Goal: Information Seeking & Learning: Find specific fact

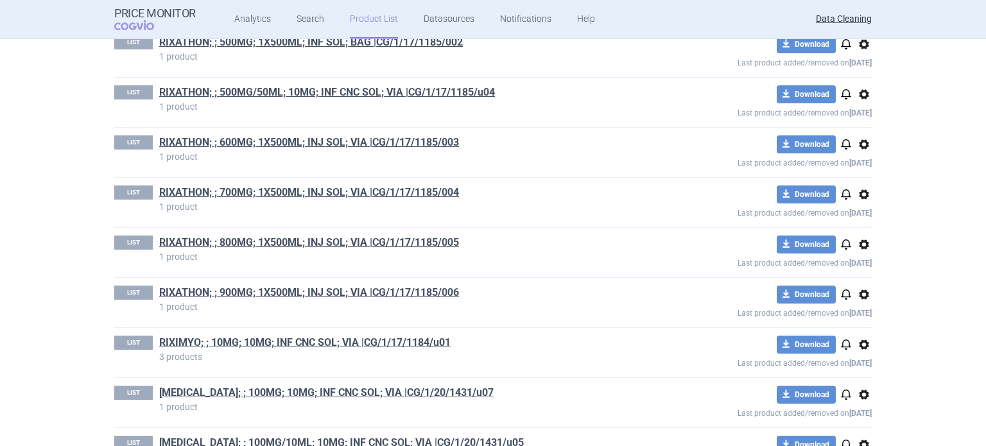
scroll to position [2341, 0]
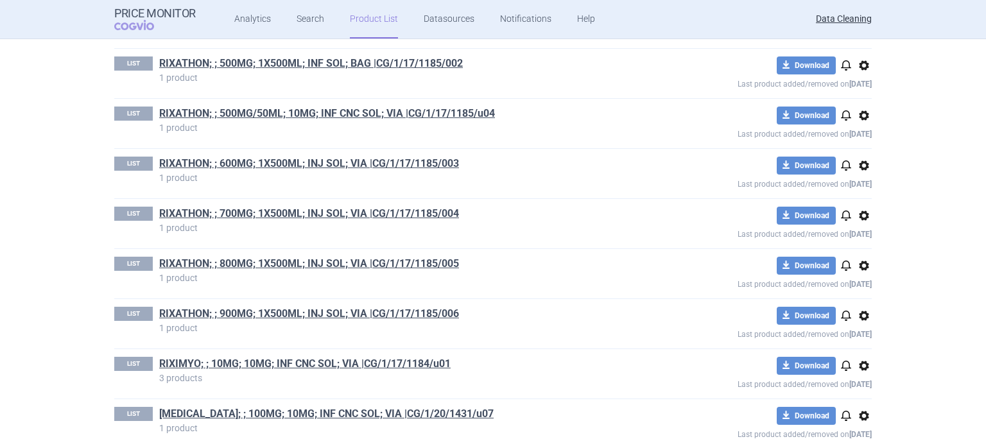
drag, startPoint x: 368, startPoint y: 306, endPoint x: 419, endPoint y: 149, distance: 165.2
click at [419, 149] on div "LIST RIXATHON; ; 600MG; 1X500ML; INJ SOL; VIA |CG/1/17/1185/003 1 product downl…" at bounding box center [492, 173] width 757 height 49
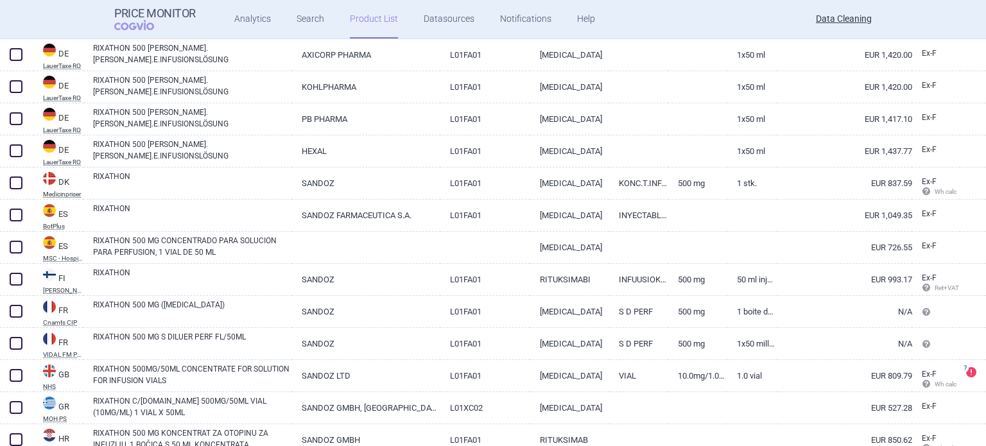
scroll to position [2182, 0]
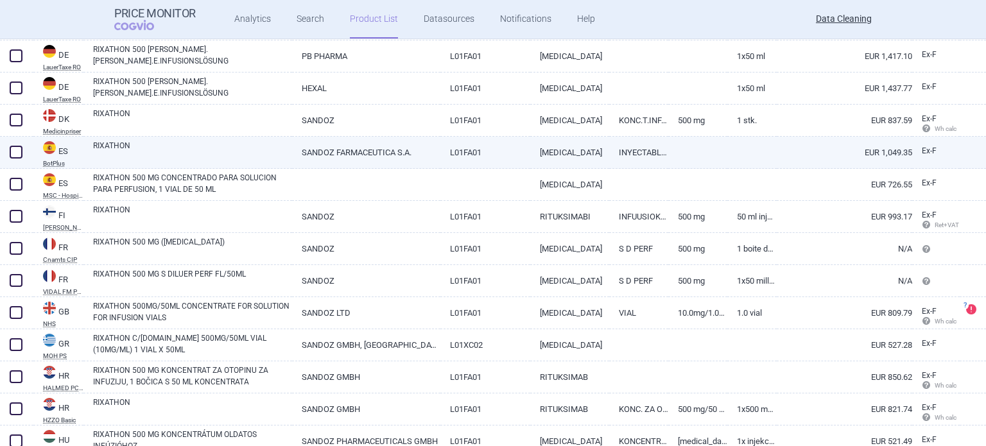
click at [377, 144] on link "SANDOZ FARMACEUTICA S.A." at bounding box center [366, 152] width 148 height 31
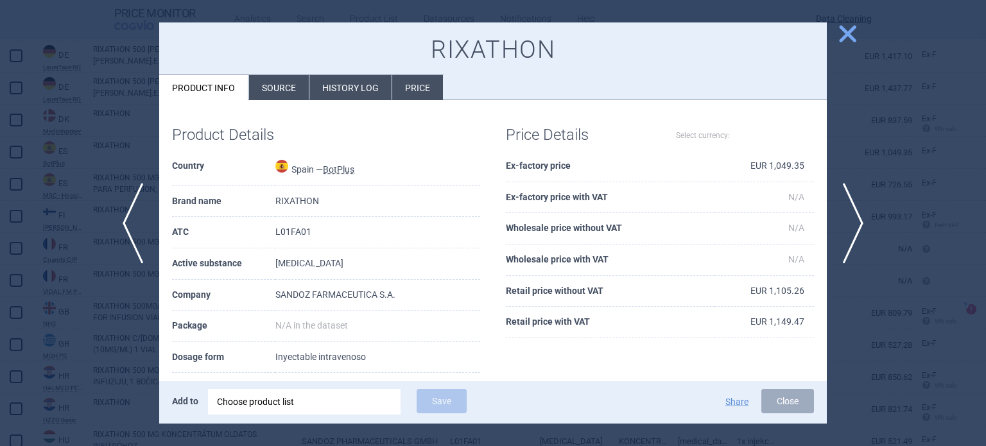
select select "EUR"
click at [275, 77] on li "Source" at bounding box center [279, 87] width 60 height 25
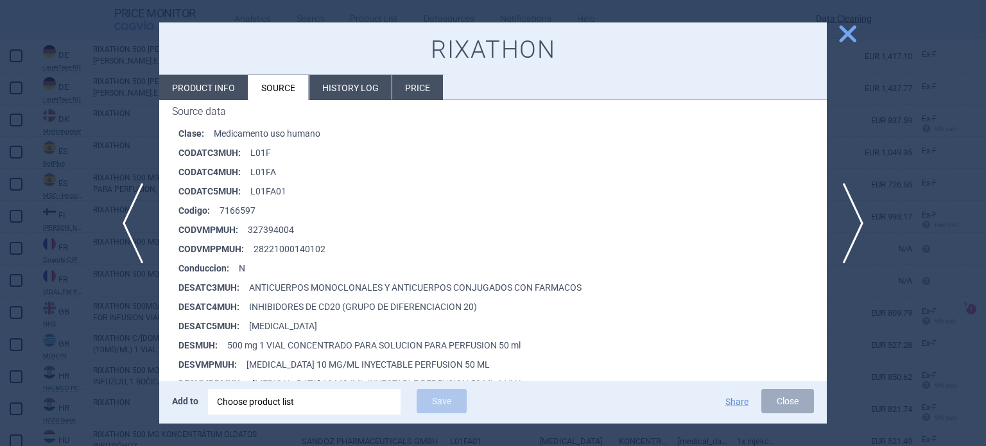
scroll to position [257, 0]
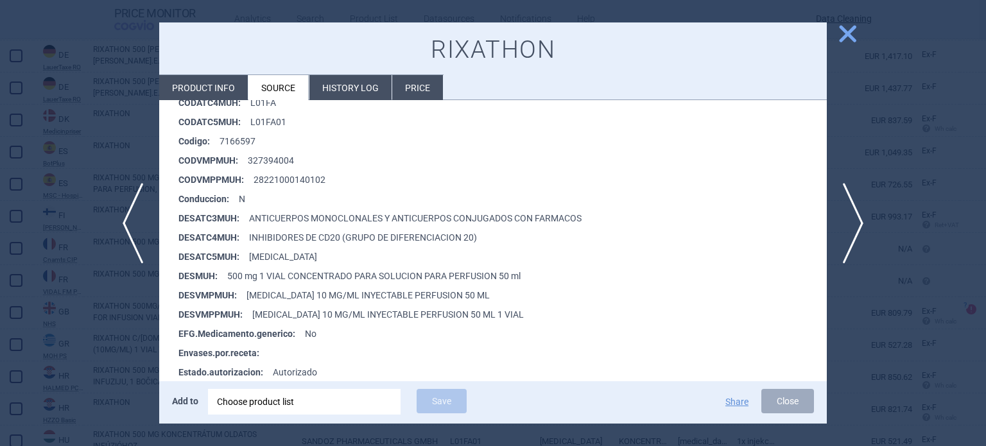
click at [0, 52] on div at bounding box center [493, 223] width 986 height 446
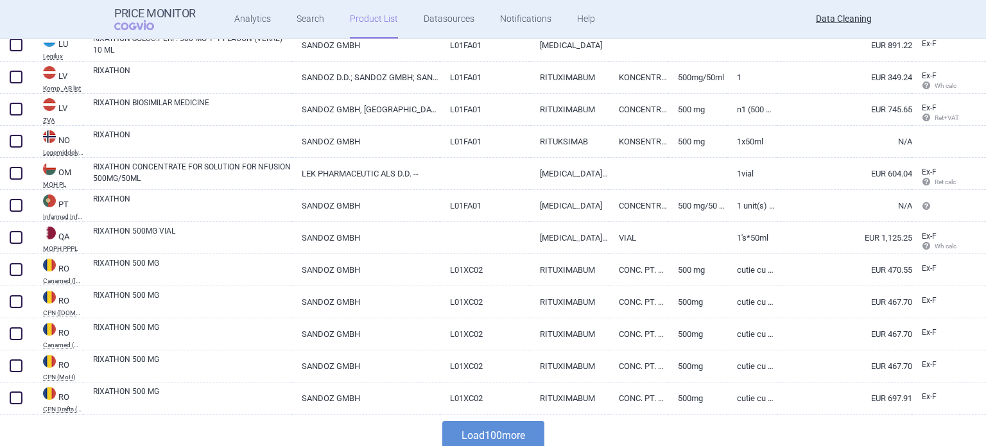
scroll to position [3004, 0]
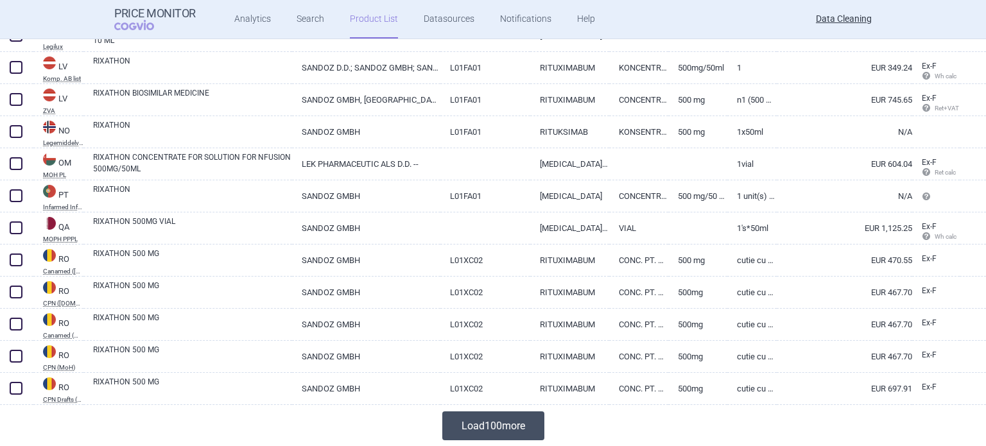
click at [501, 425] on button "Load 100 more" at bounding box center [493, 425] width 102 height 29
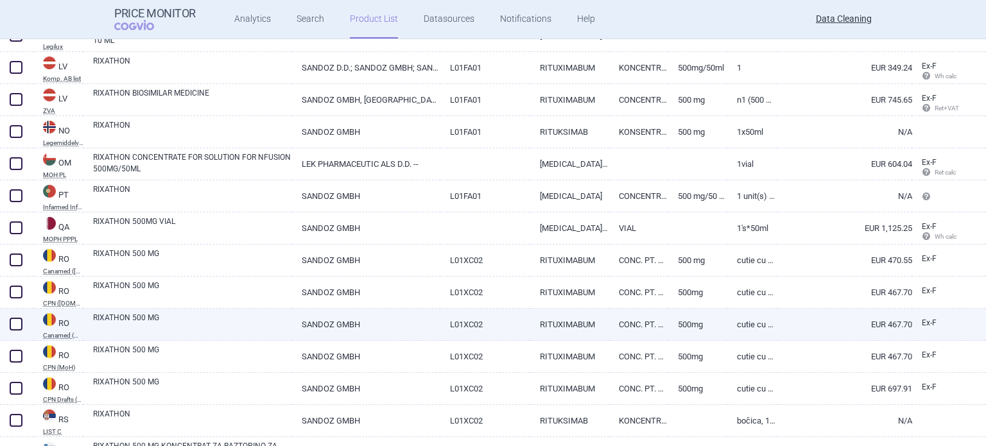
scroll to position [3101, 0]
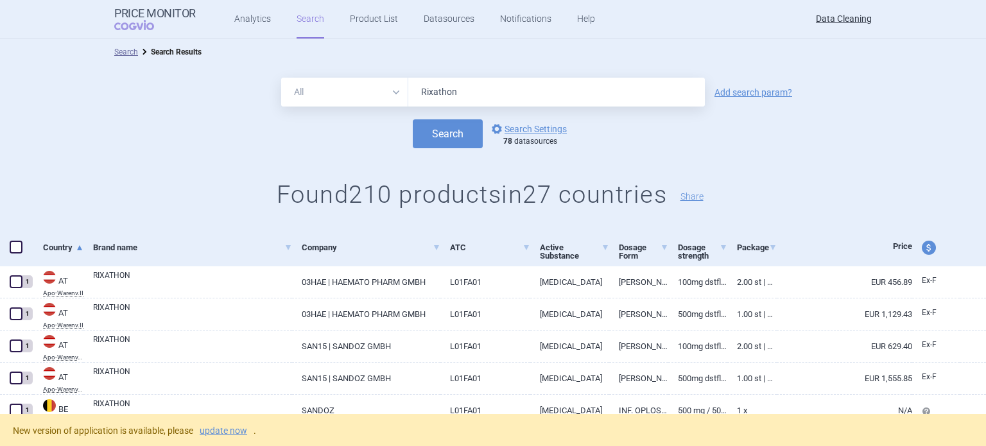
drag, startPoint x: 0, startPoint y: 0, endPoint x: 358, endPoint y: 89, distance: 369.0
click at [359, 89] on div "All Brand Name ATC Company Active Substance Country Newer than Rixathon" at bounding box center [493, 92] width 424 height 29
paste input "imyo"
type input "Riximyo"
click at [413, 119] on button "Search" at bounding box center [448, 133] width 70 height 29
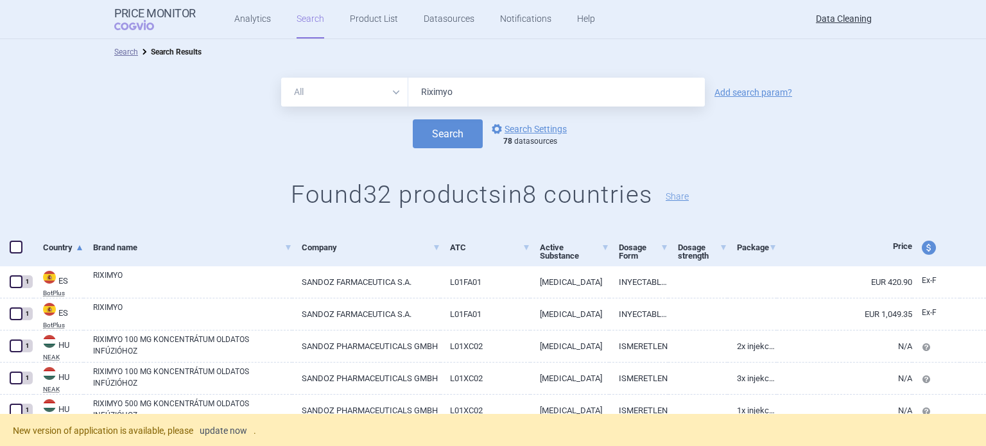
click at [228, 434] on link "update now" at bounding box center [223, 430] width 47 height 9
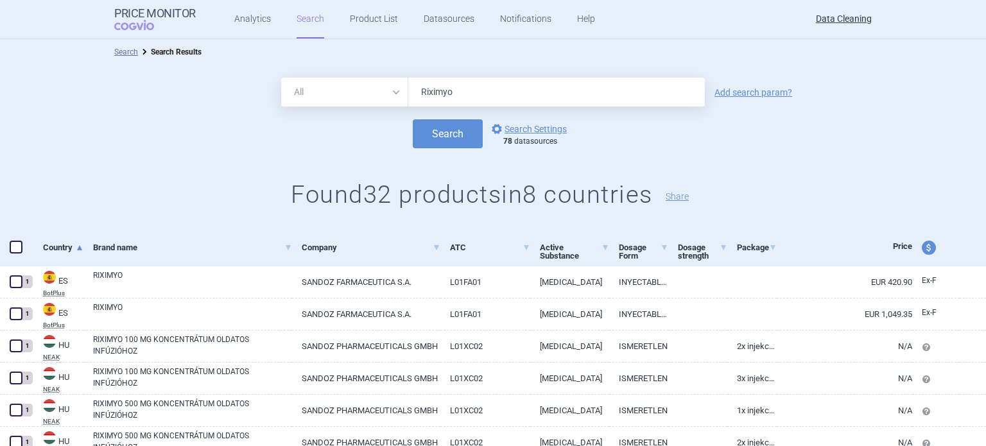
drag, startPoint x: 414, startPoint y: 94, endPoint x: 390, endPoint y: 89, distance: 24.3
click at [393, 91] on div "All Brand Name ATC Company Active Substance Country Newer than Riximyo" at bounding box center [493, 92] width 424 height 29
paste input "Elmiron"
type input "Elmiron"
click at [413, 119] on button "Search" at bounding box center [448, 133] width 70 height 29
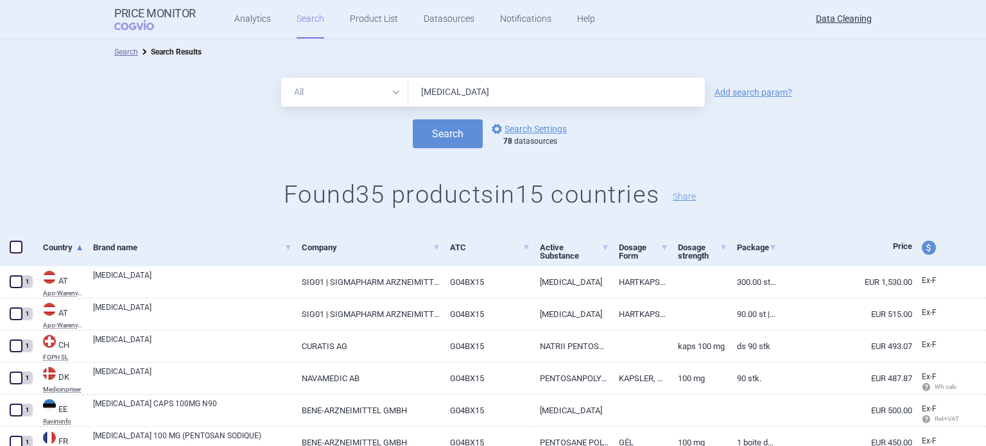
click at [347, 92] on div "All Brand Name ATC Company Active Substance Country Newer than Elmiron" at bounding box center [493, 92] width 424 height 29
paste input "Refixia"
type input "Refixia"
click at [413, 119] on button "Search" at bounding box center [448, 133] width 70 height 29
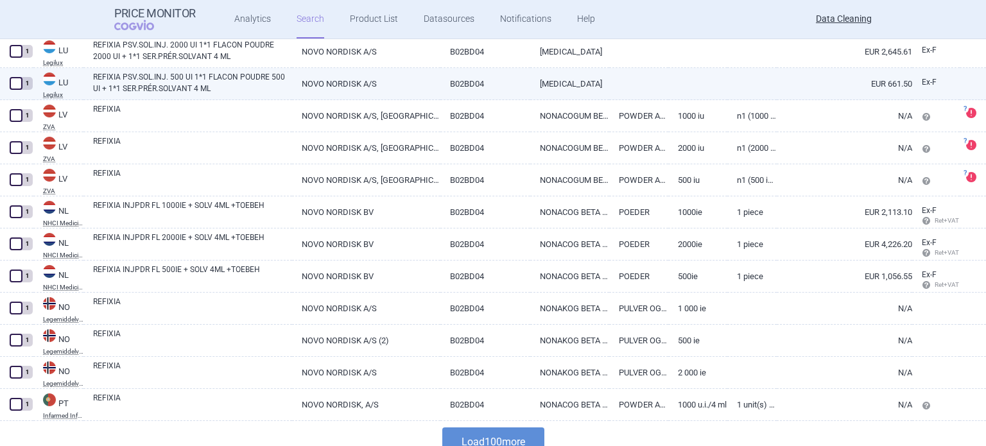
scroll to position [3070, 0]
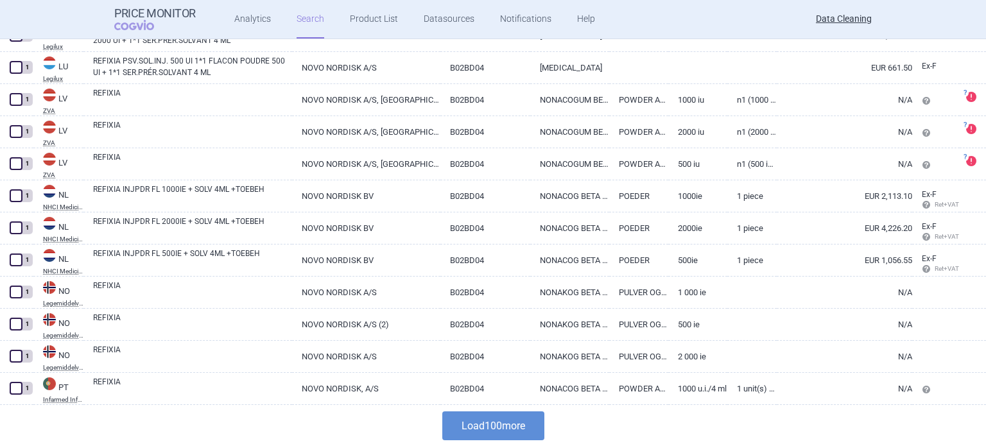
click at [464, 410] on div "Load 100 more" at bounding box center [493, 426] width 986 height 42
click at [467, 420] on button "Load 100 more" at bounding box center [493, 425] width 102 height 29
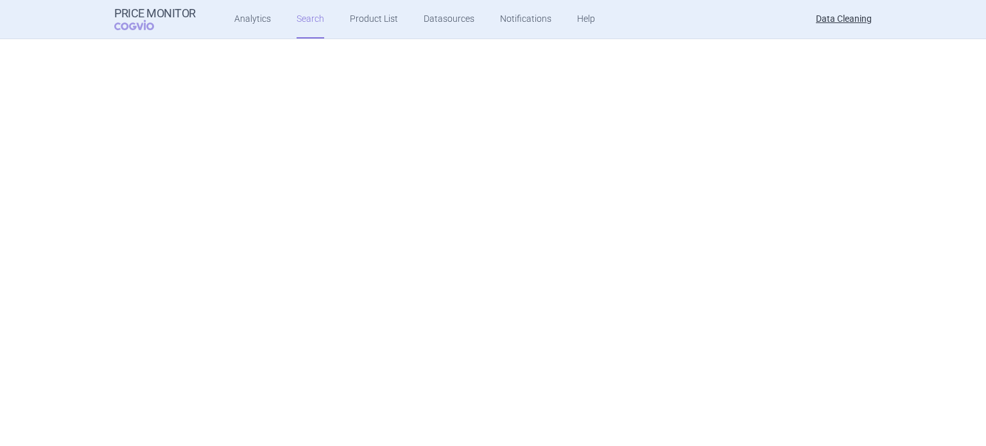
scroll to position [0, 0]
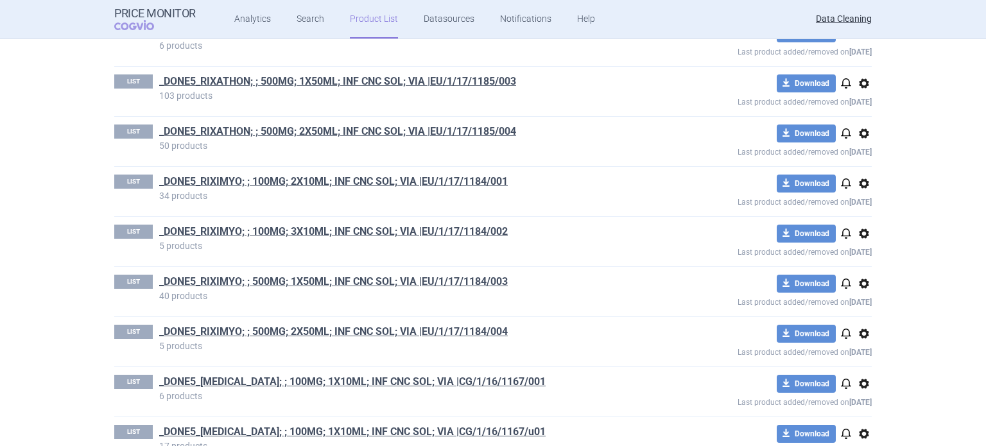
scroll to position [2455, 0]
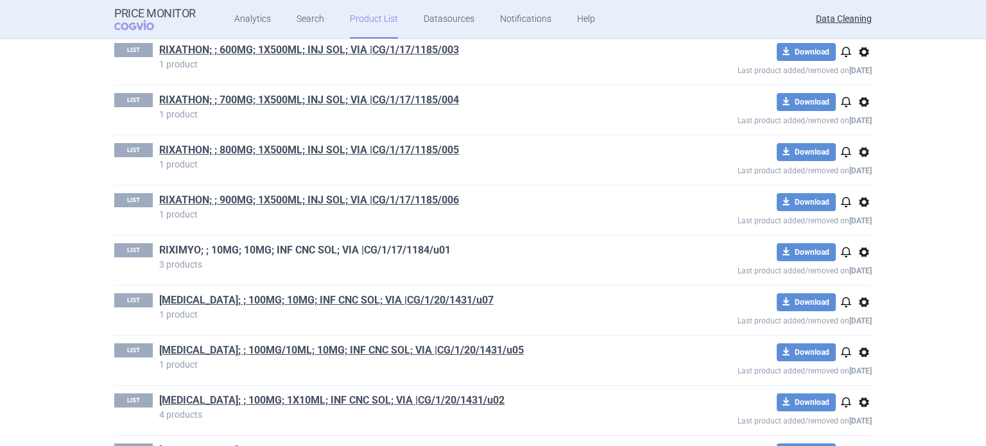
click at [412, 243] on link "RIXIMYO; ; 10MG; 10MG; INF CNC SOL; VIA |CG/1/17/1184/u01" at bounding box center [304, 250] width 291 height 14
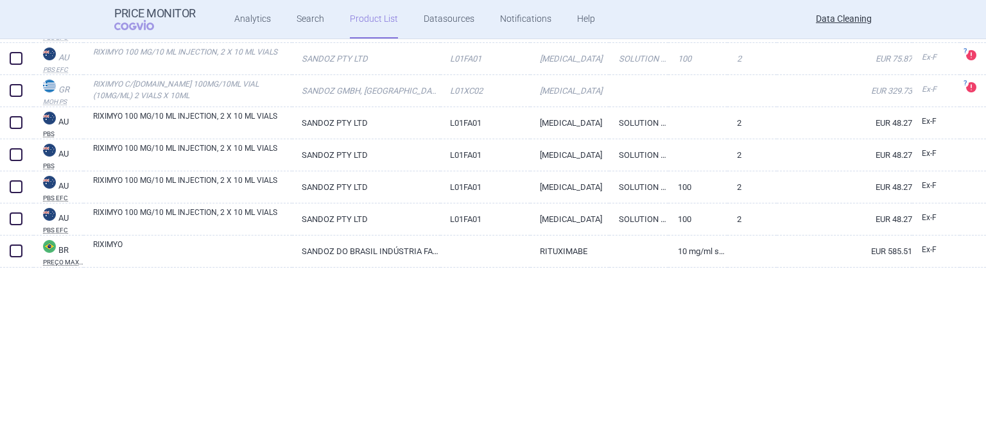
scroll to position [642, 0]
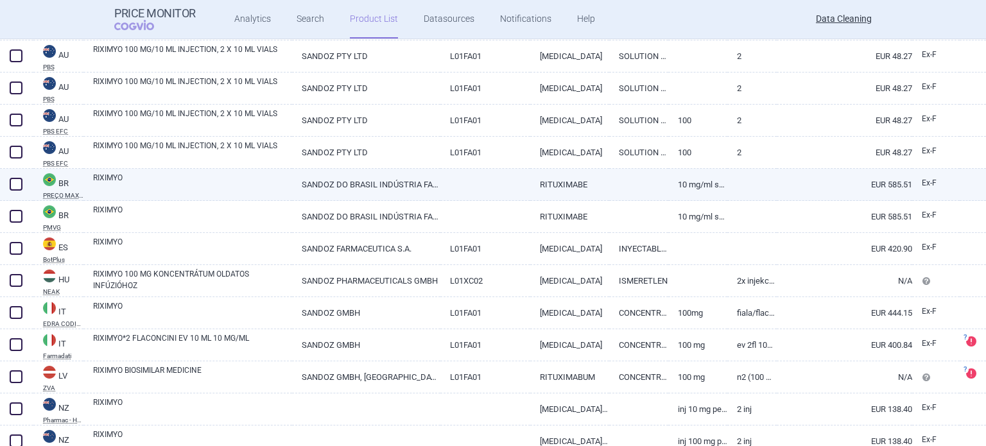
click at [392, 179] on link "SANDOZ DO BRASIL INDÚSTRIA FARMACÊUTICA LTDA" at bounding box center [366, 184] width 148 height 31
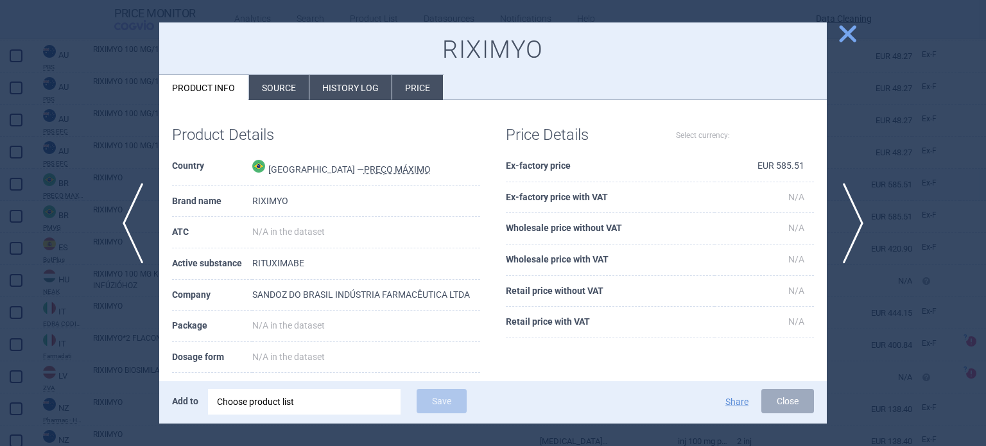
select select "EUR"
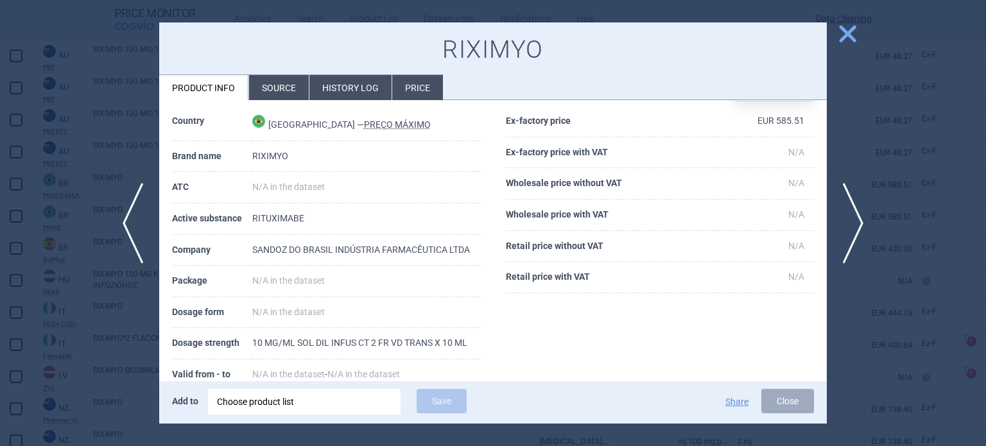
scroll to position [64, 0]
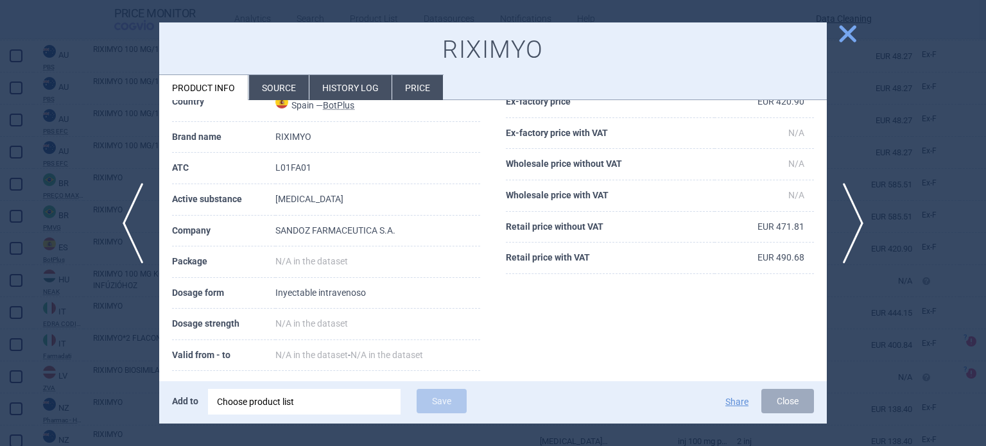
click at [277, 97] on li "Source" at bounding box center [279, 87] width 60 height 25
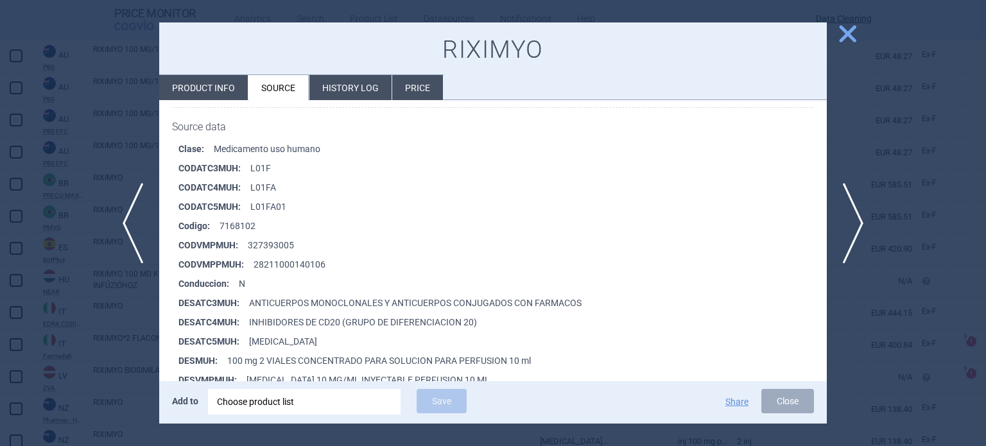
scroll to position [193, 0]
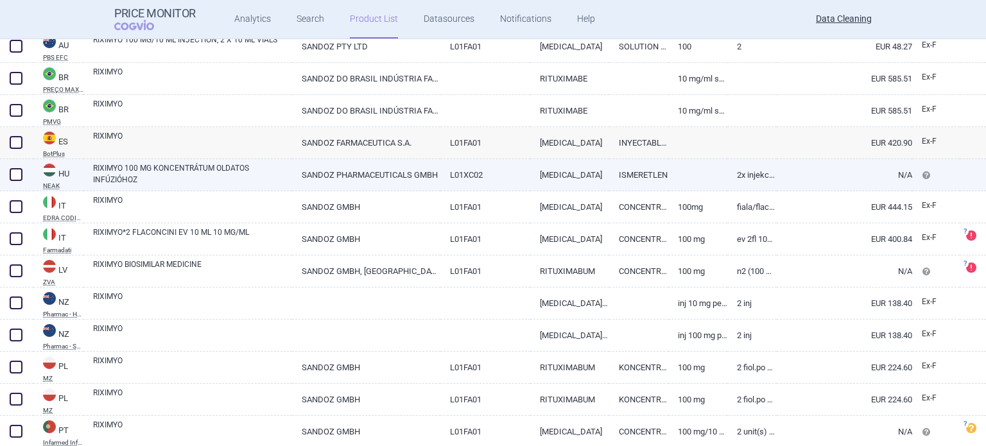
scroll to position [770, 0]
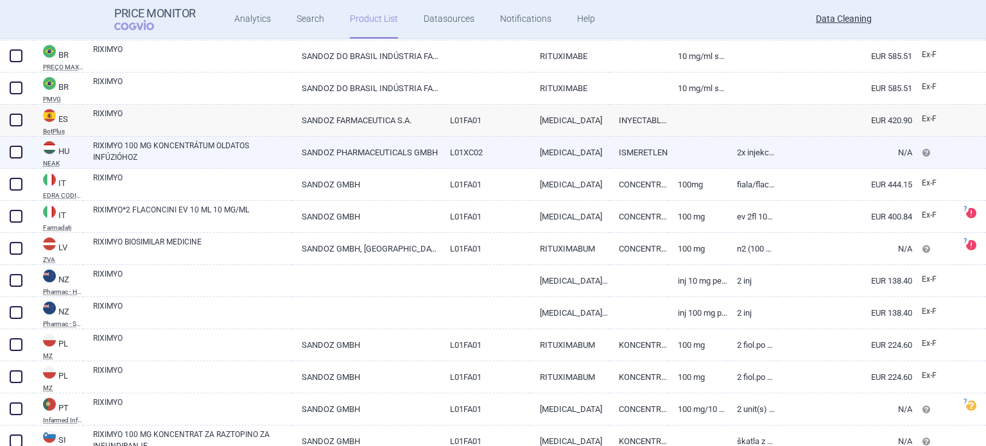
click at [700, 159] on link at bounding box center [697, 148] width 59 height 23
select select "EUR"
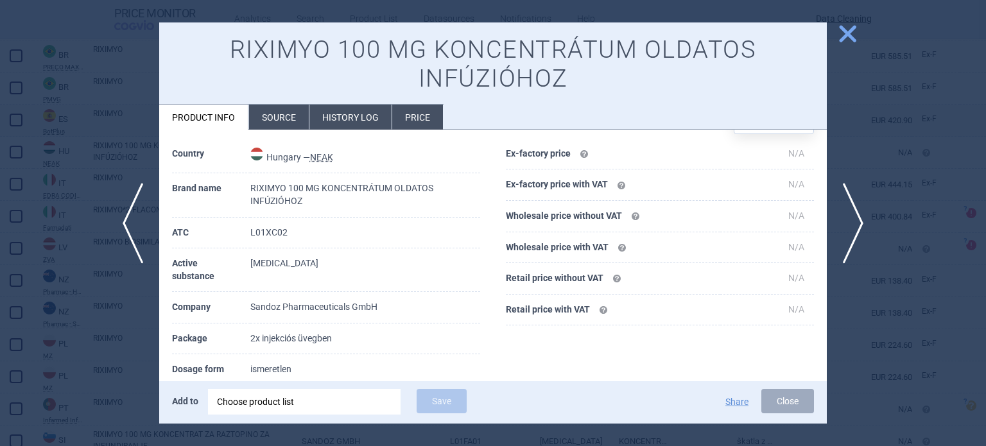
scroll to position [64, 0]
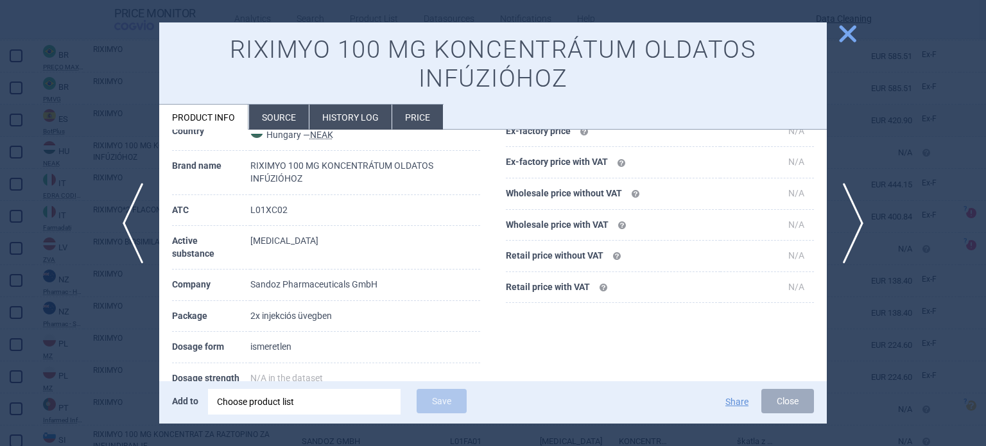
click at [891, 119] on div at bounding box center [493, 223] width 986 height 446
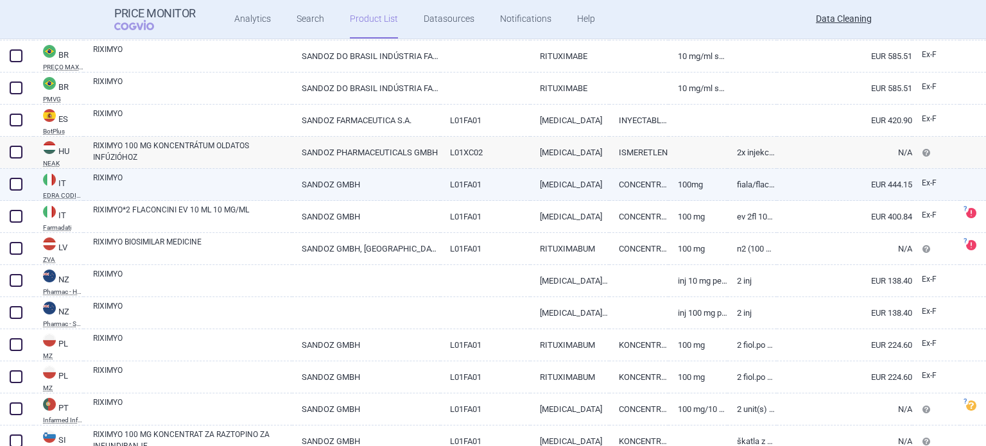
click at [695, 192] on link "100MG" at bounding box center [697, 184] width 59 height 31
select select "EUR"
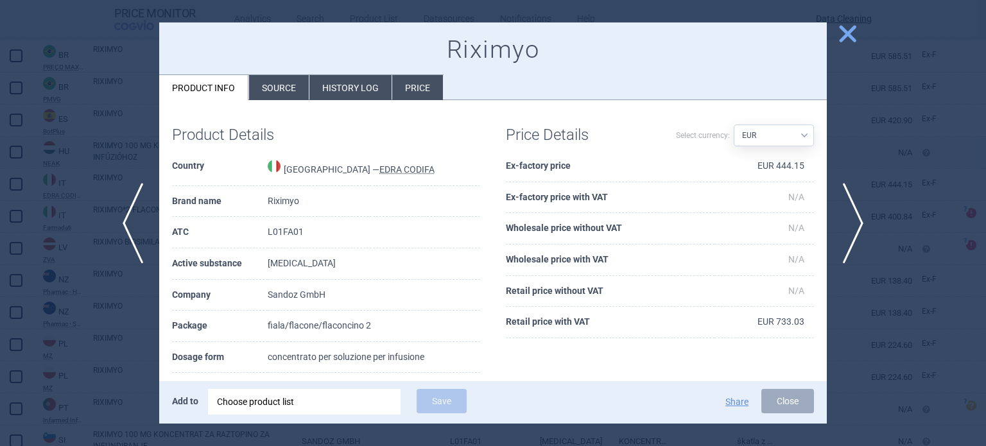
click at [1, 156] on div at bounding box center [493, 223] width 986 height 446
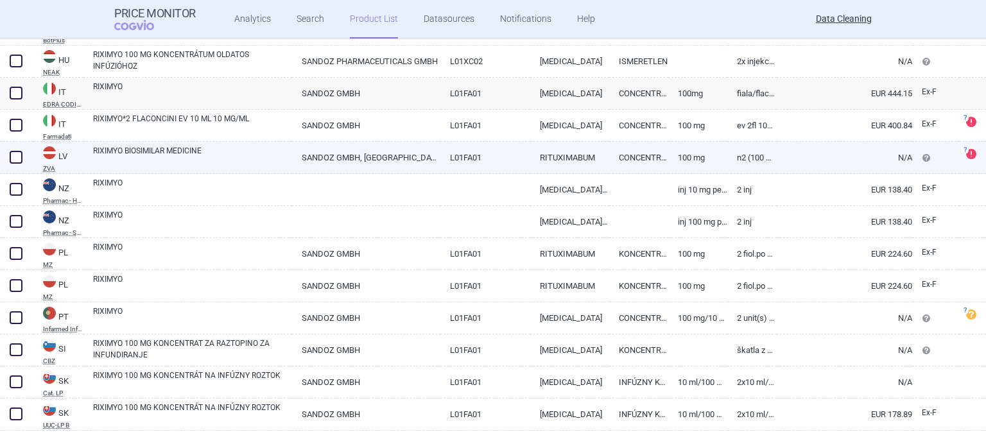
scroll to position [887, 0]
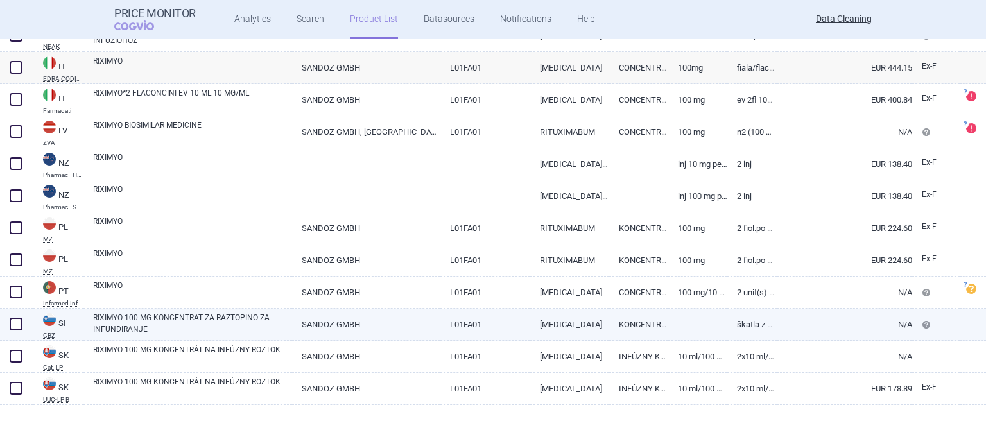
click at [669, 320] on link at bounding box center [697, 320] width 59 height 23
select select "EUR"
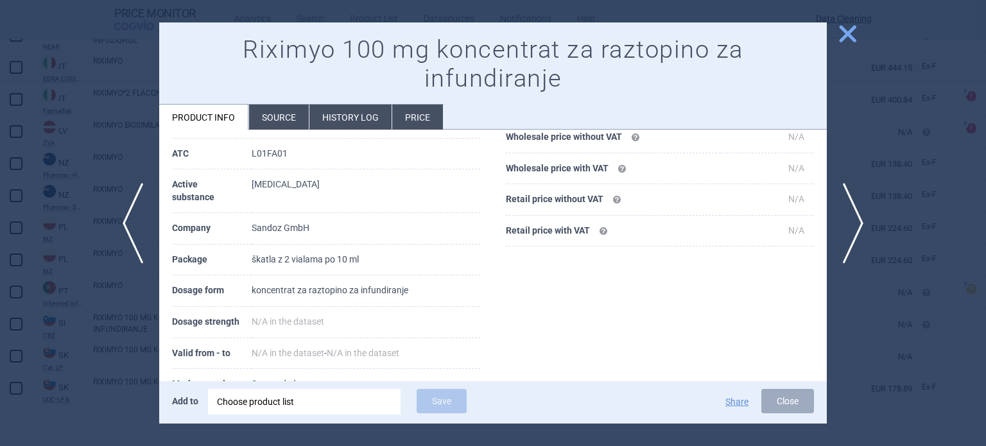
scroll to position [128, 0]
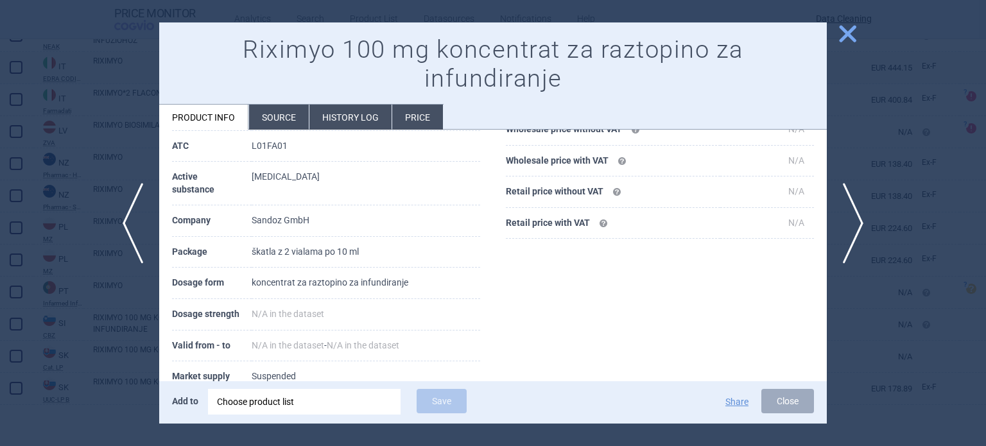
click at [932, 144] on div at bounding box center [493, 223] width 986 height 446
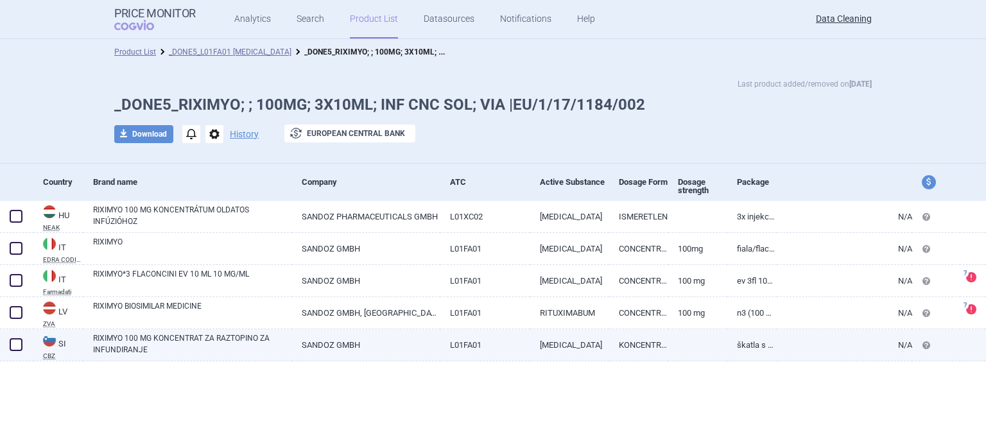
click at [595, 352] on link "[MEDICAL_DATA]" at bounding box center [569, 344] width 79 height 31
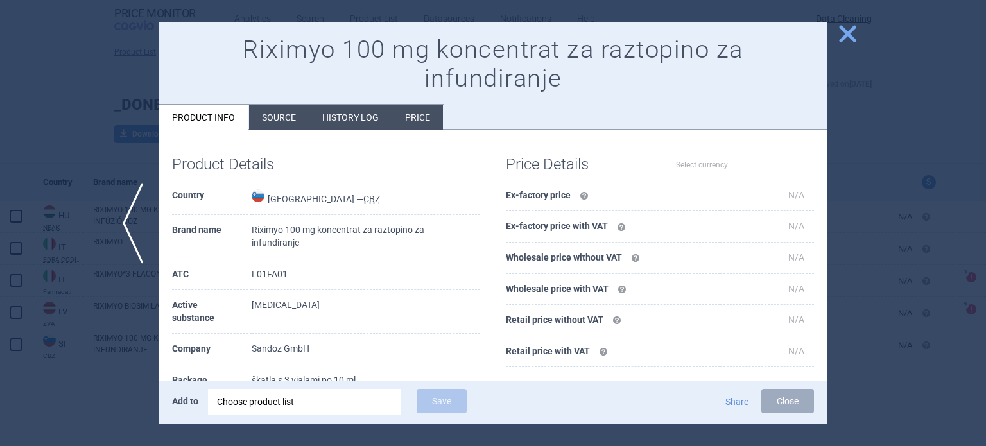
select select "EUR"
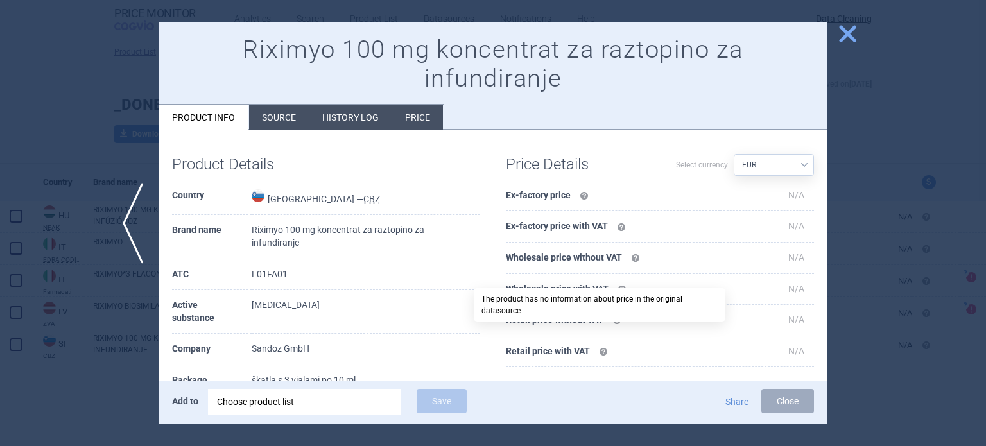
scroll to position [128, 0]
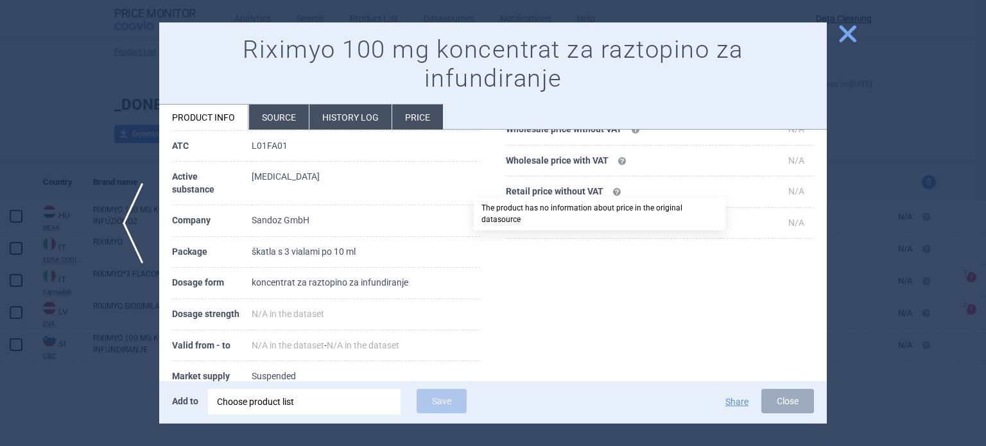
click at [898, 210] on div at bounding box center [493, 223] width 986 height 446
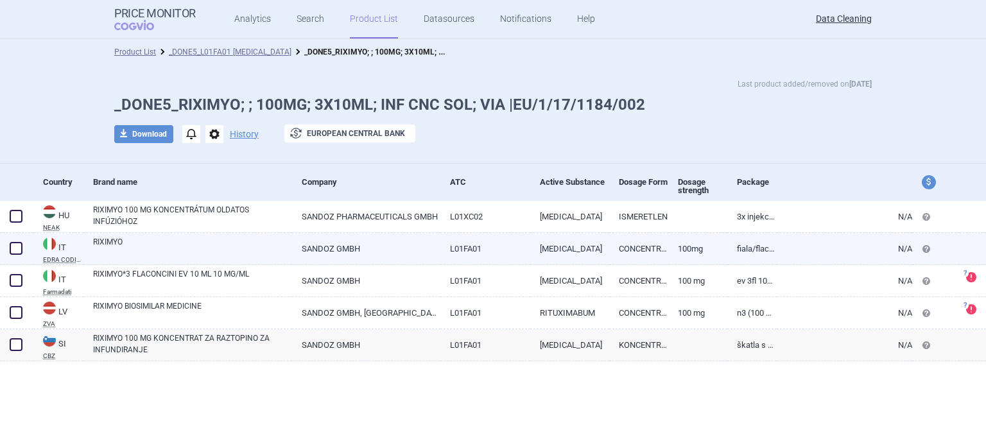
click at [759, 248] on link "fiala/flacone/flaconcino 3" at bounding box center [751, 248] width 49 height 31
select select "EUR"
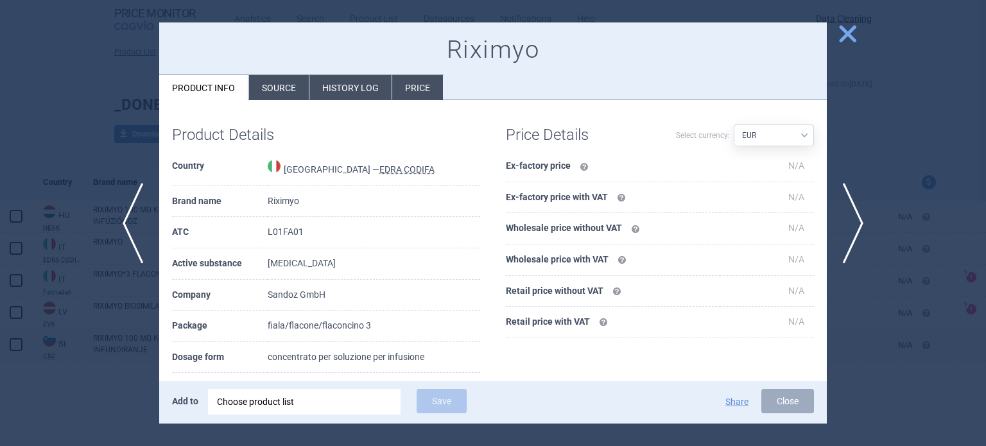
click at [907, 184] on div at bounding box center [493, 223] width 986 height 446
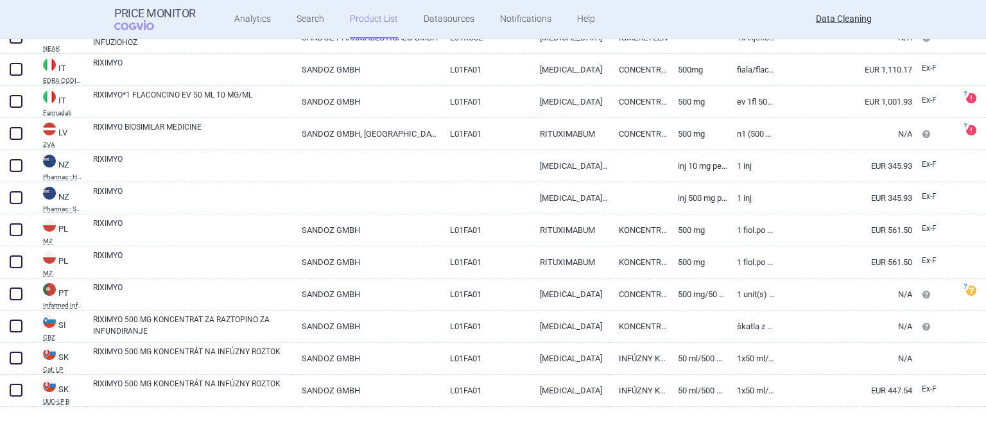
scroll to position [1079, 0]
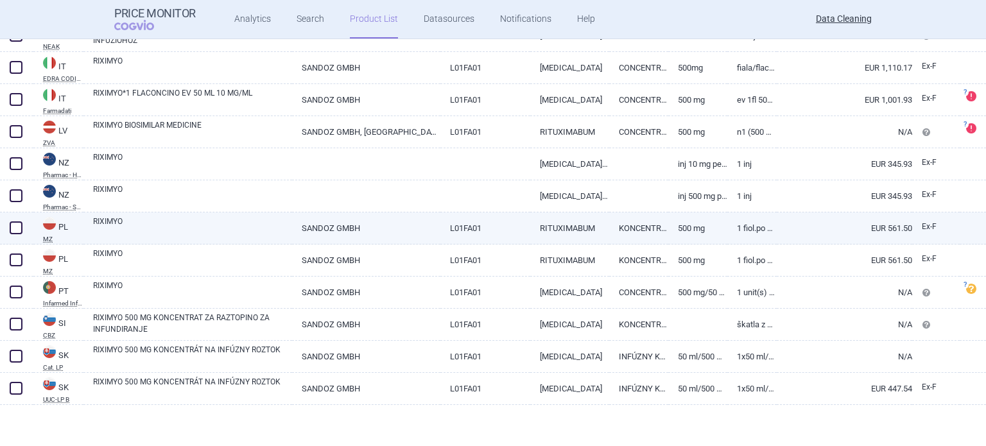
click at [703, 224] on link "500 mg" at bounding box center [697, 227] width 59 height 31
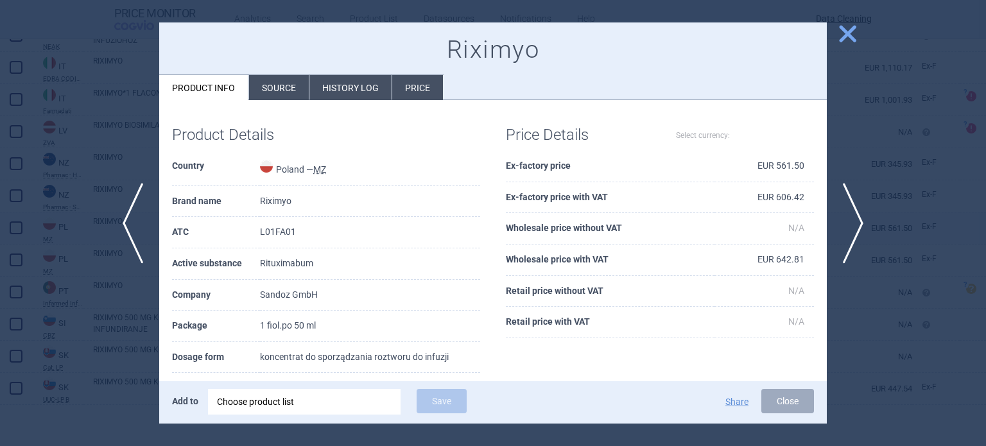
select select "EUR"
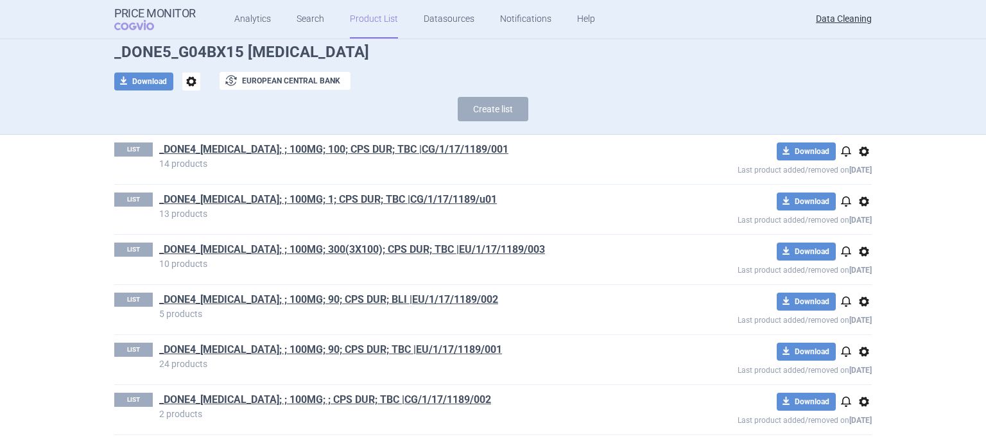
scroll to position [53, 0]
click at [560, 225] on div "LIST _DONE4_ELMIRON; ; 100MG; 1; CPS DUR; TBC |CG/1/17/1189/u01 13 products dow…" at bounding box center [492, 208] width 757 height 49
click at [406, 200] on link "_DONE4_ELMIRON; ; 100MG; 1; CPS DUR; TBC |CG/1/17/1189/u01" at bounding box center [328, 199] width 338 height 14
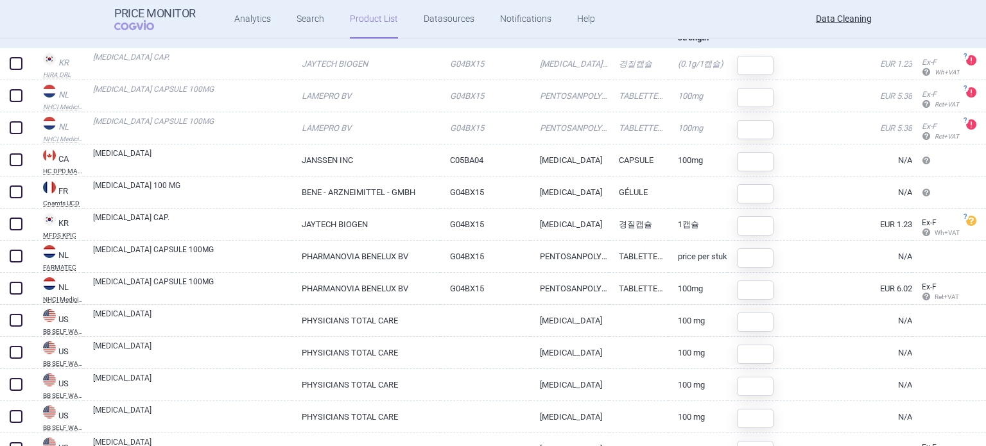
scroll to position [153, 0]
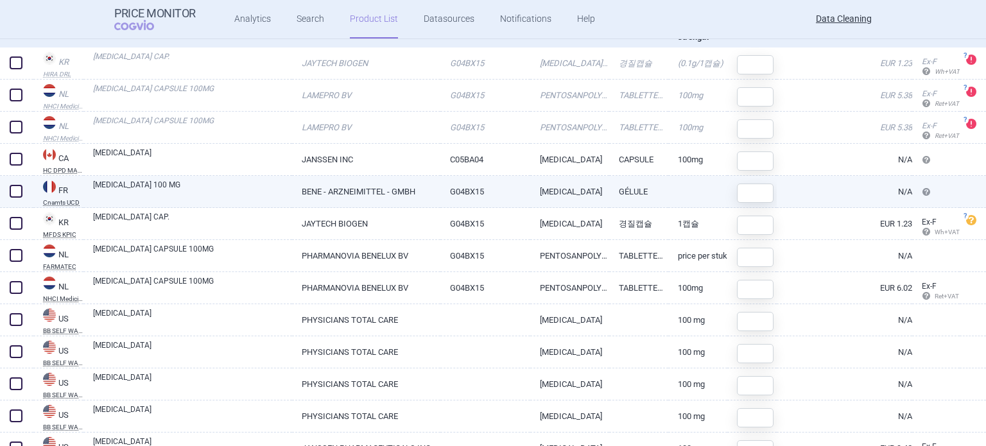
click at [203, 187] on link "ELMIRON 100 MG" at bounding box center [192, 190] width 199 height 23
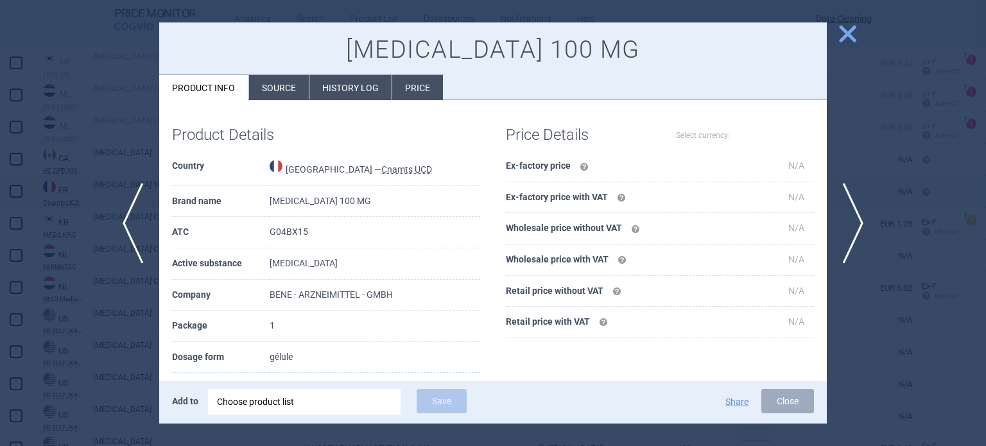
select select "EUR"
click at [277, 80] on li "Source" at bounding box center [279, 87] width 60 height 25
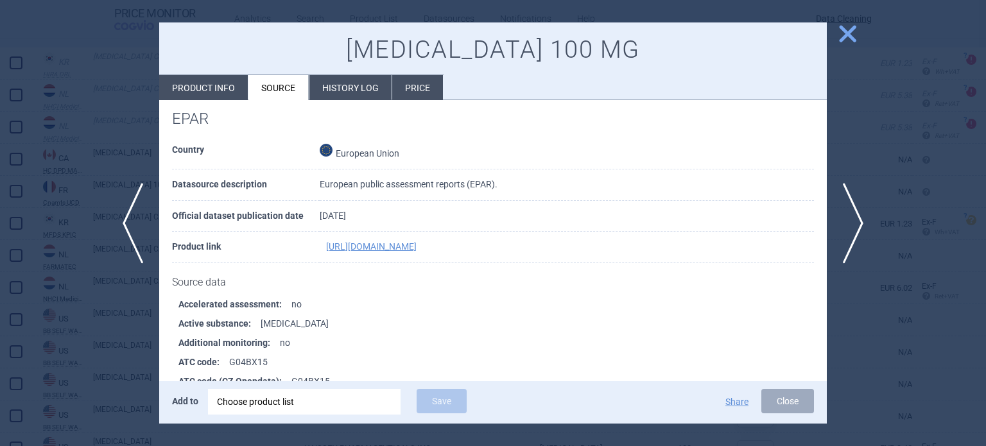
scroll to position [2138, 0]
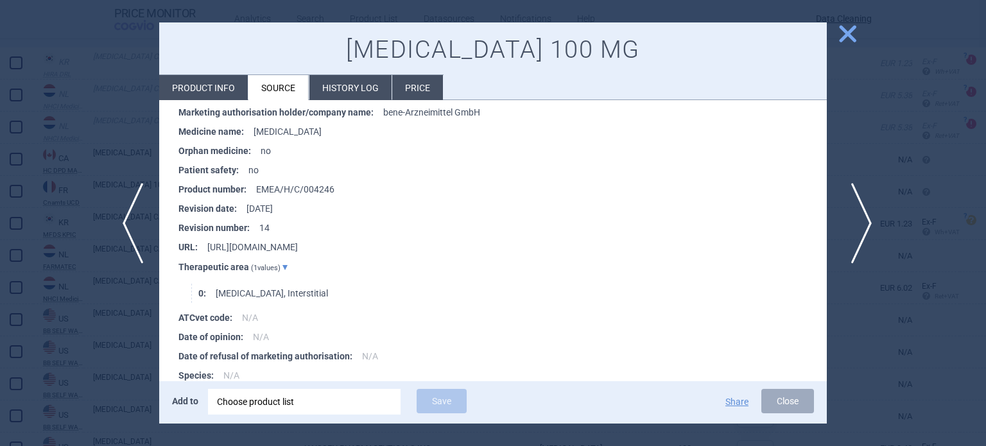
click at [869, 227] on span "next" at bounding box center [857, 223] width 29 height 81
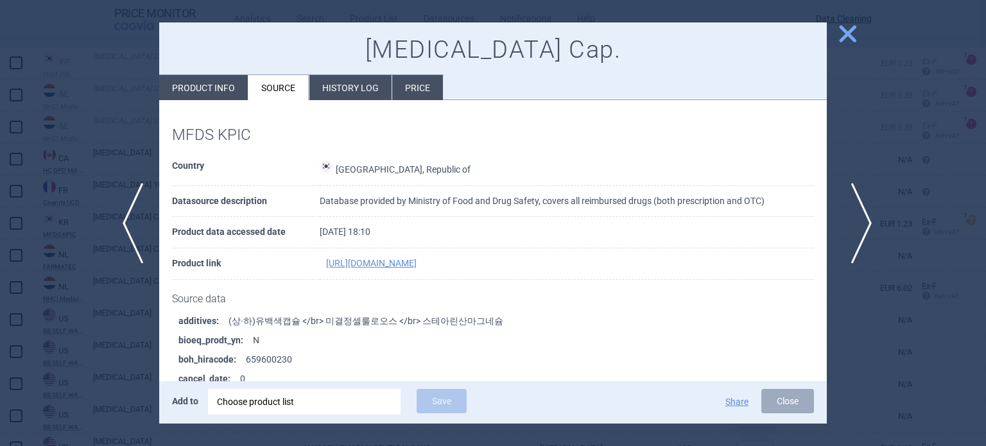
click at [869, 227] on span "next" at bounding box center [857, 223] width 29 height 81
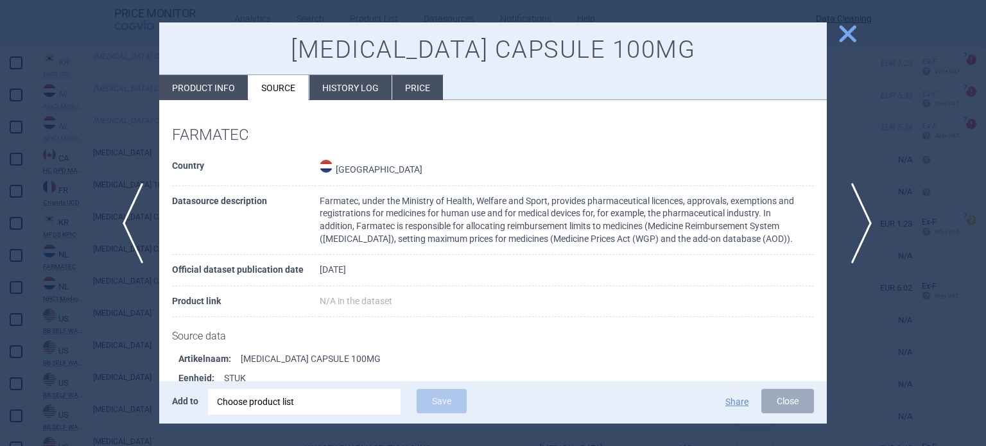
scroll to position [175, 0]
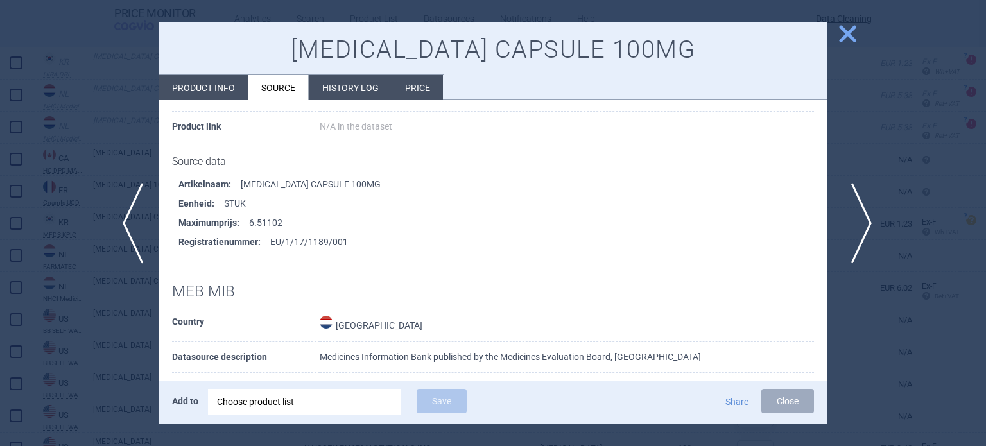
click at [869, 227] on span "next" at bounding box center [857, 223] width 29 height 81
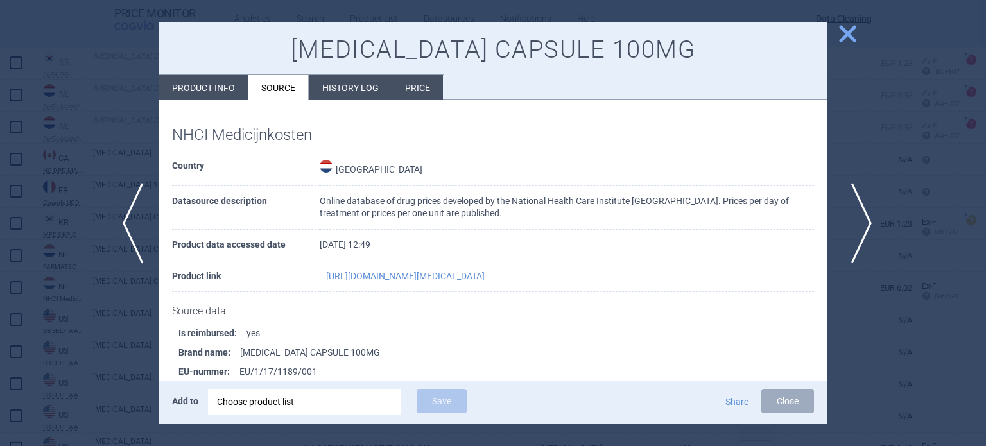
scroll to position [3, 0]
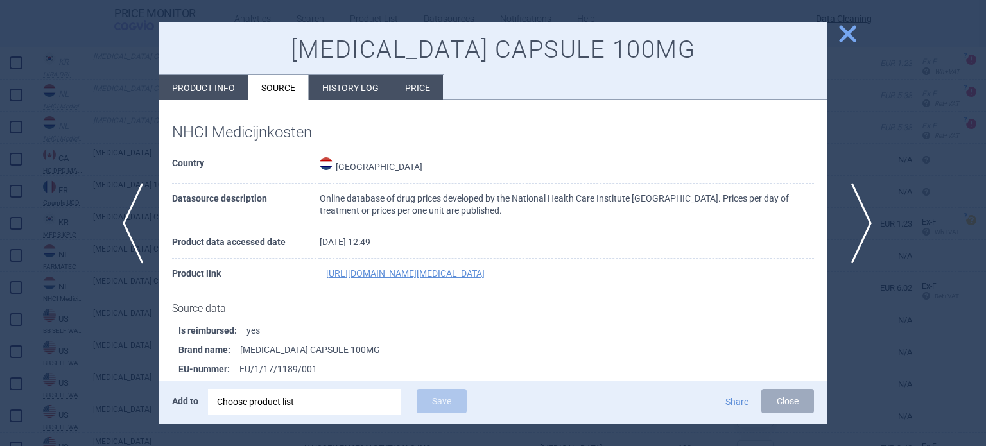
click at [869, 227] on span "next" at bounding box center [857, 223] width 29 height 81
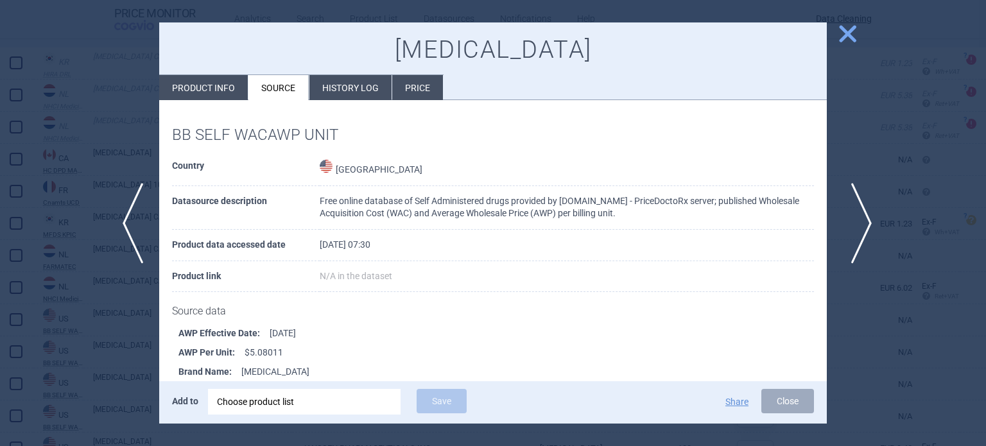
click at [869, 227] on span "next" at bounding box center [857, 223] width 29 height 81
click at [869, 227] on div at bounding box center [493, 223] width 986 height 446
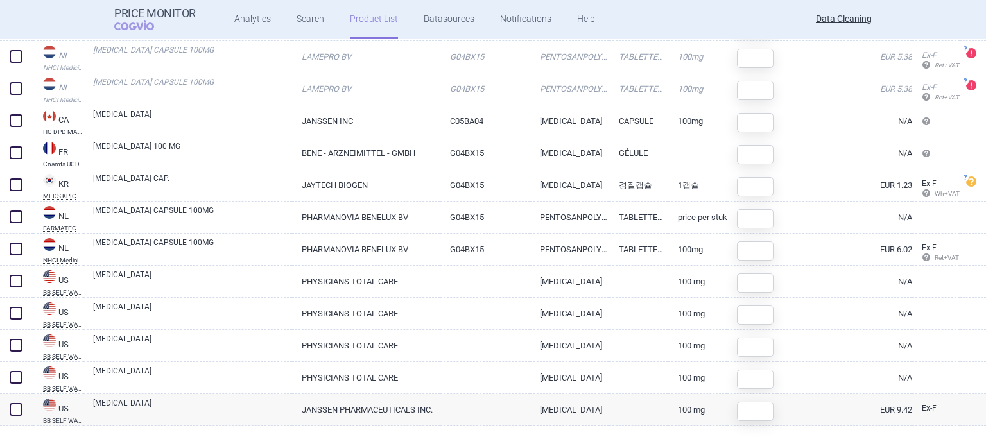
scroll to position [213, 0]
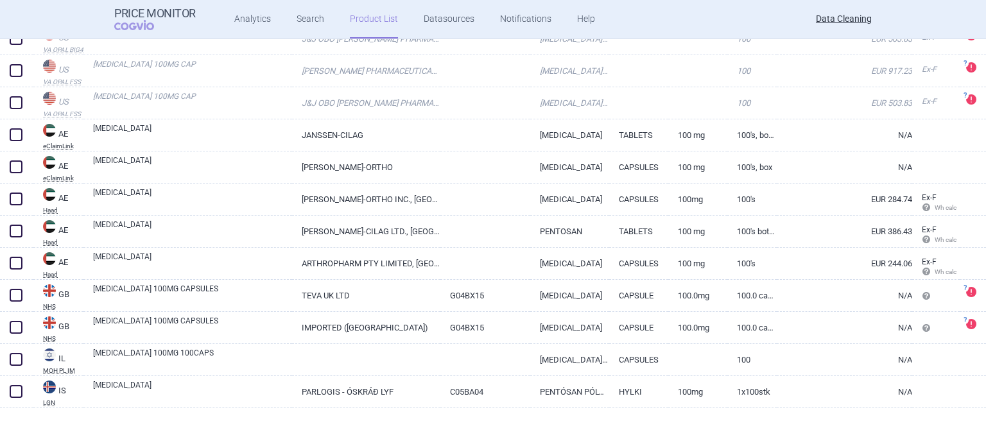
scroll to position [245, 0]
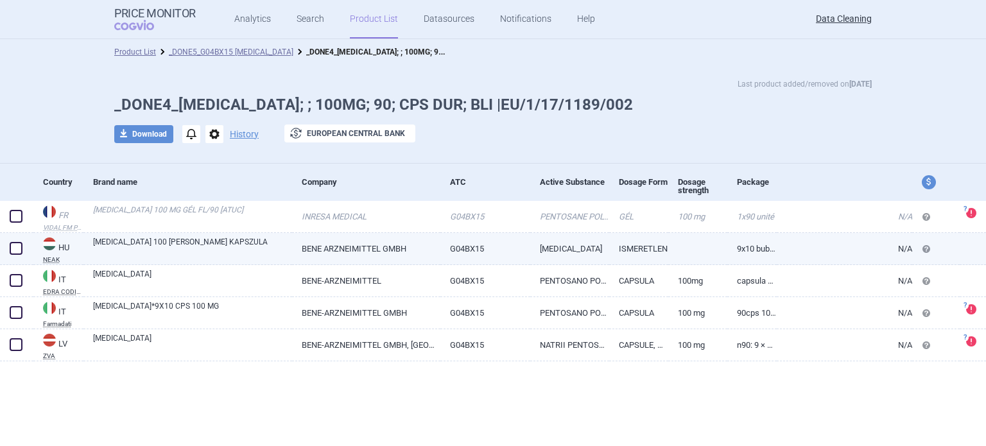
click at [391, 249] on link "BENE ARZNEIMITTEL GMBH" at bounding box center [366, 248] width 148 height 31
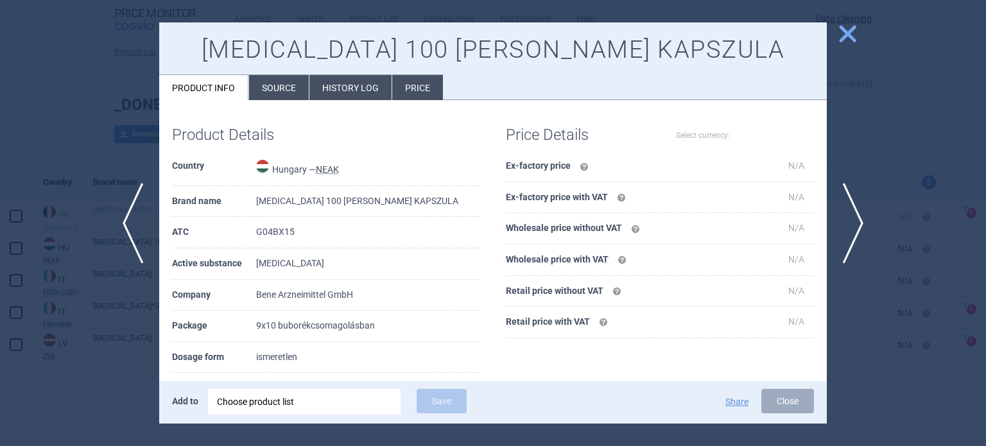
select select "EUR"
click at [283, 87] on li "Source" at bounding box center [279, 87] width 60 height 25
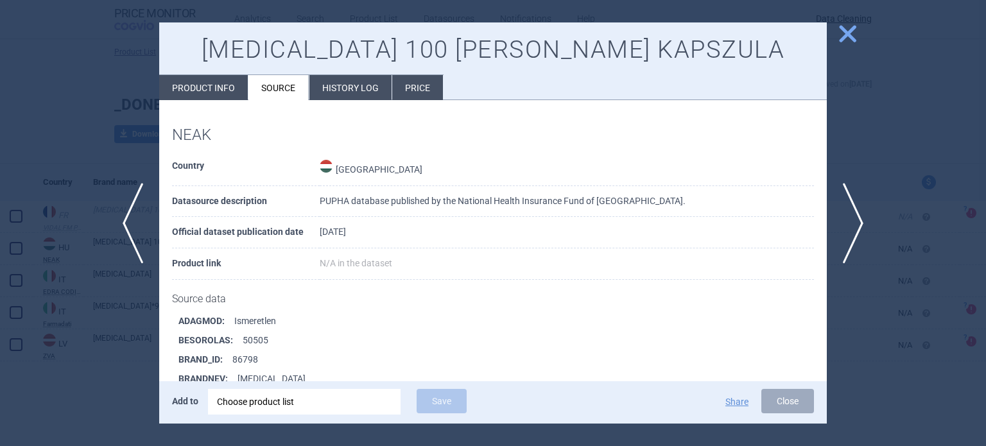
scroll to position [1041, 0]
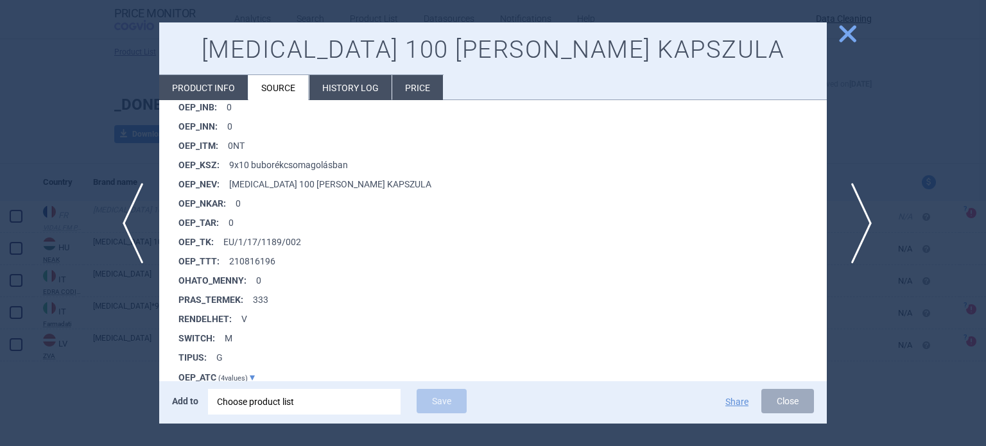
click at [855, 223] on span "next" at bounding box center [857, 223] width 29 height 81
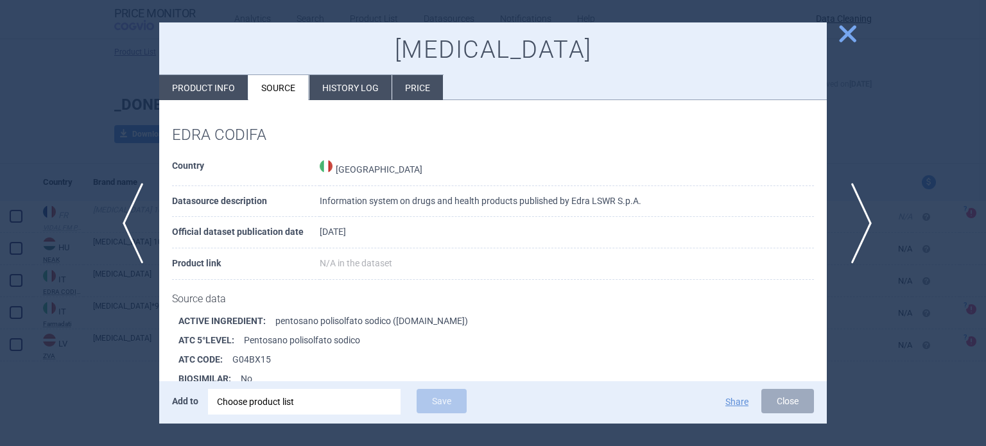
scroll to position [175, 0]
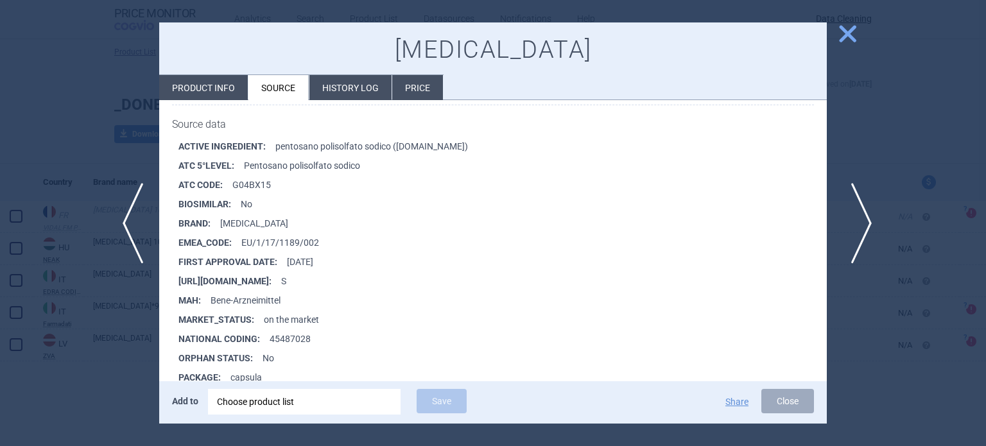
click at [871, 220] on span "next" at bounding box center [857, 223] width 29 height 81
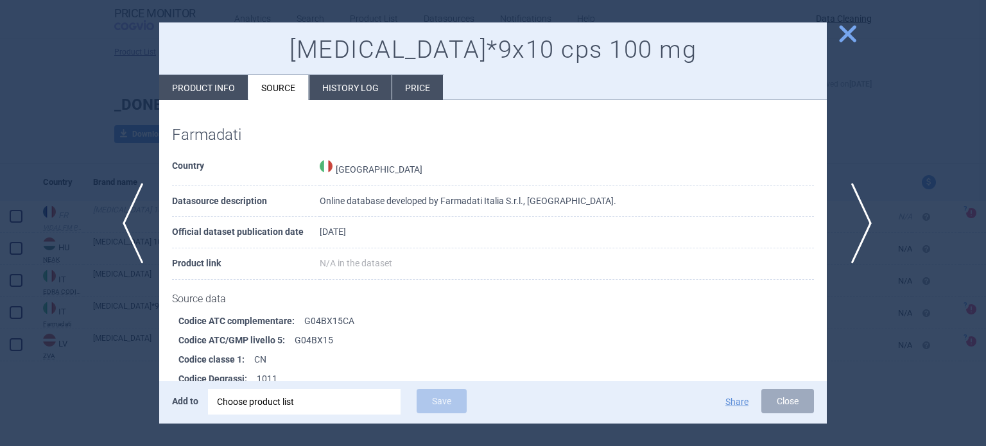
scroll to position [893, 0]
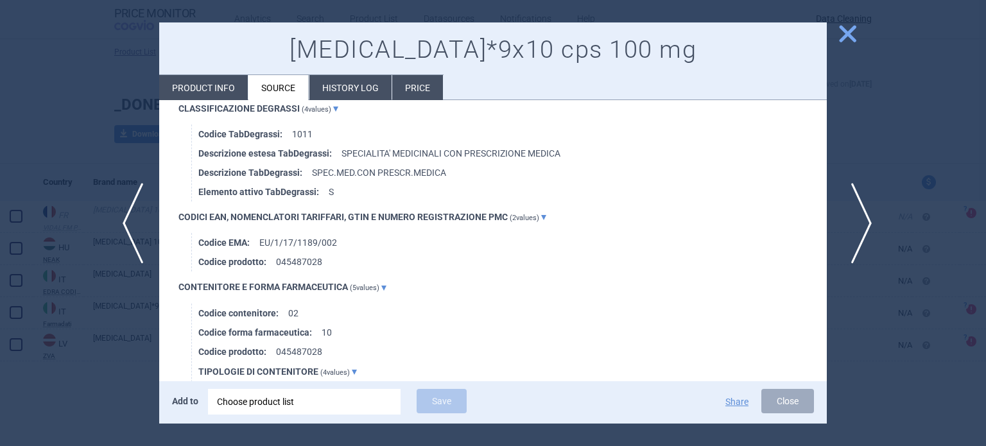
click at [871, 220] on span "next" at bounding box center [857, 223] width 29 height 81
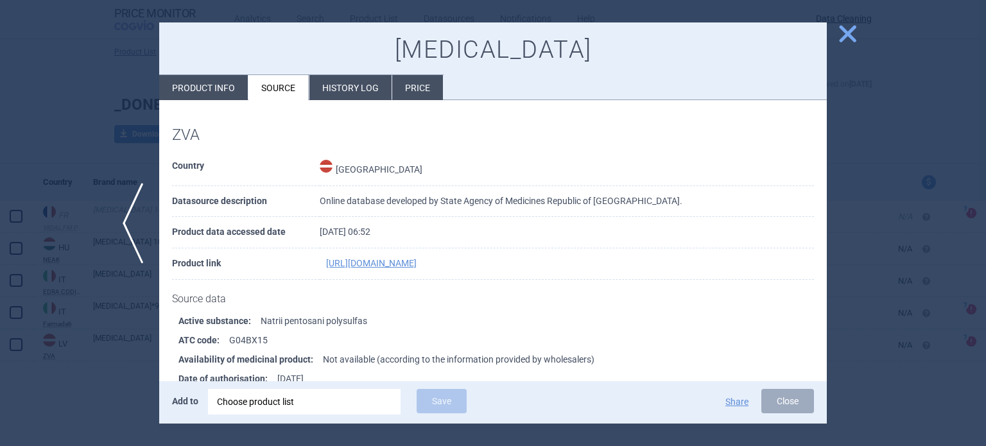
click at [871, 220] on div at bounding box center [493, 223] width 986 height 446
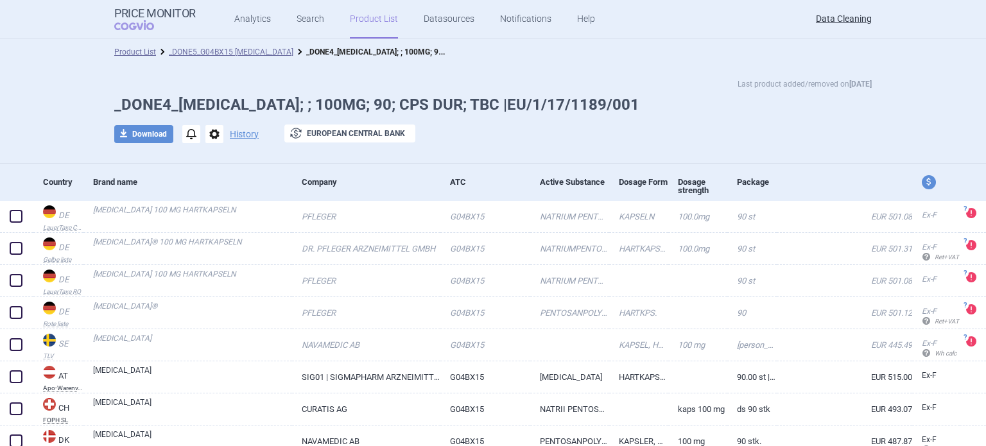
scroll to position [193, 0]
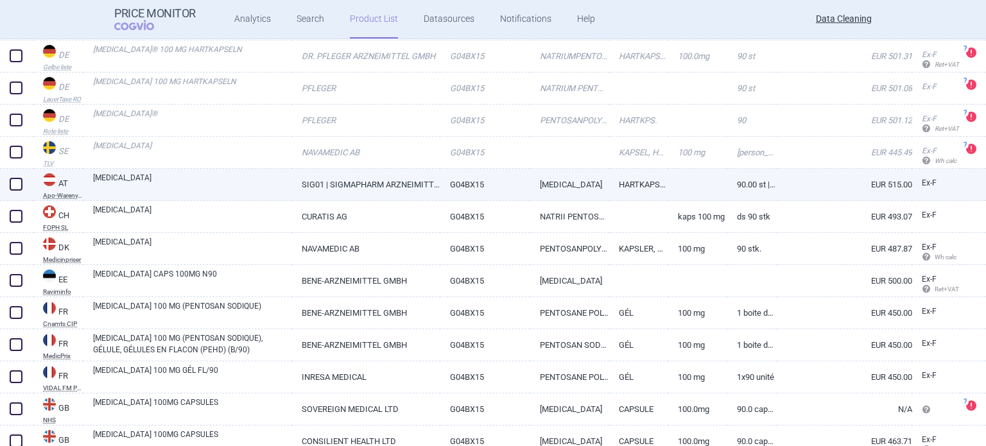
click at [432, 187] on link "SIG01 | SIGMAPHARM ARZNEIMITTEL G" at bounding box center [366, 184] width 148 height 31
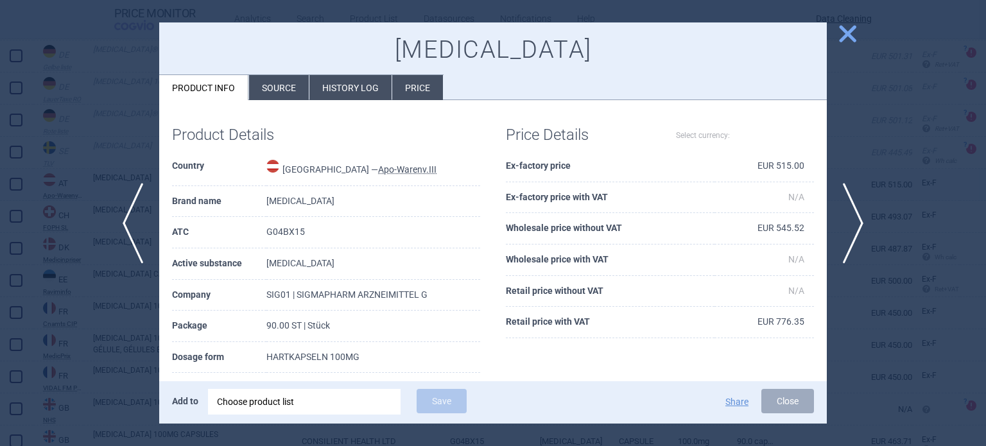
select select "EUR"
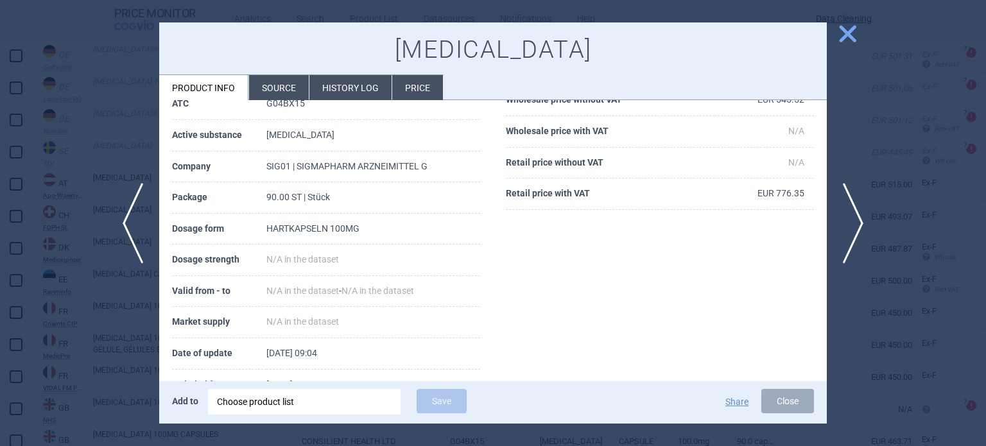
click at [291, 99] on li "Source" at bounding box center [279, 87] width 60 height 25
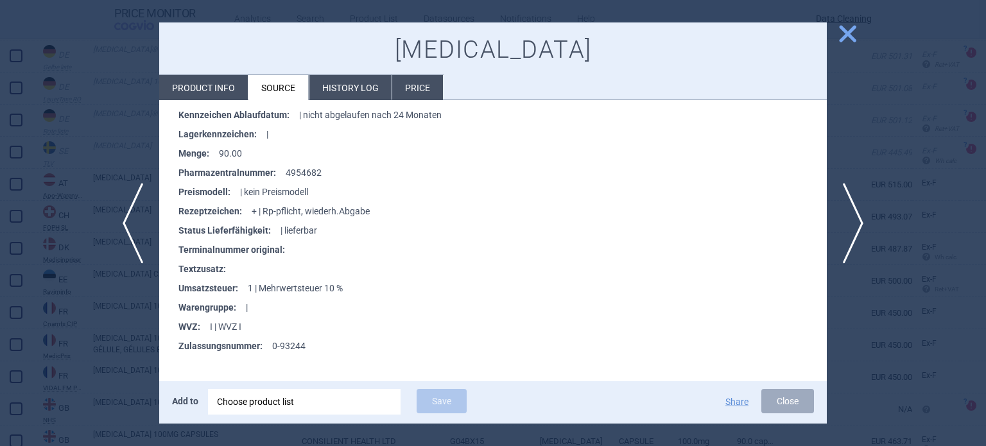
scroll to position [449, 0]
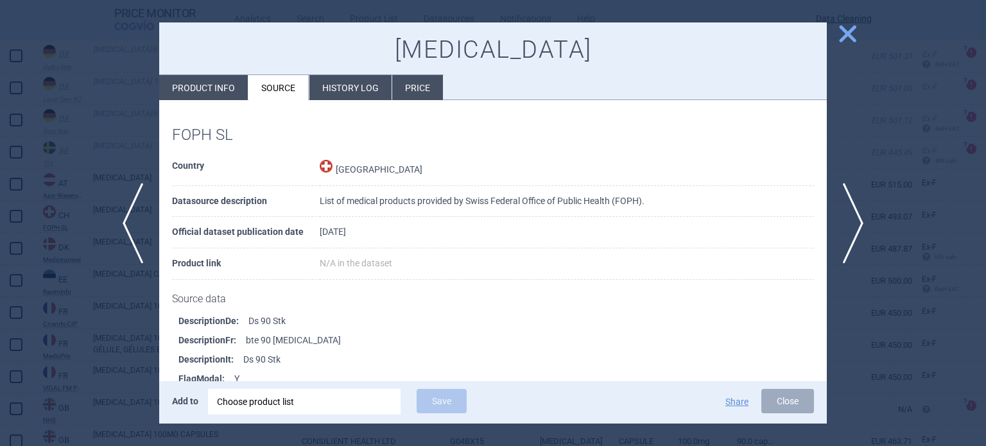
scroll to position [193, 0]
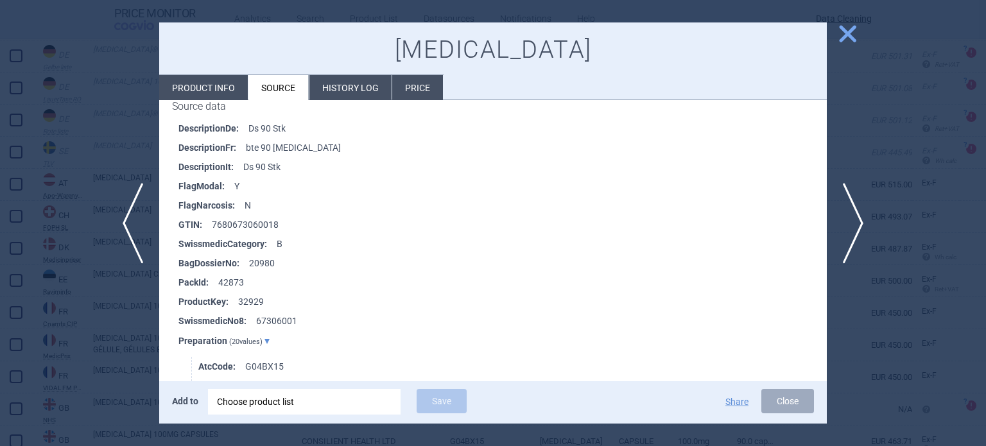
click at [210, 87] on li "Product info" at bounding box center [203, 87] width 89 height 25
select select "EUR"
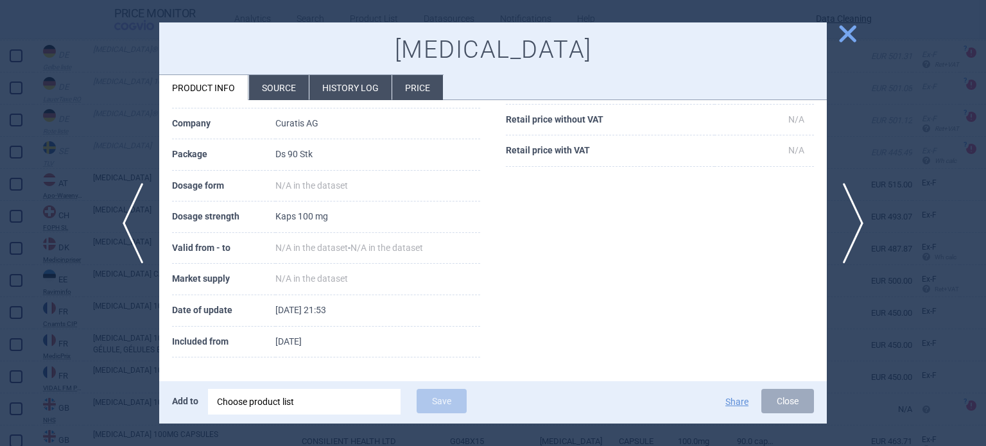
scroll to position [43, 0]
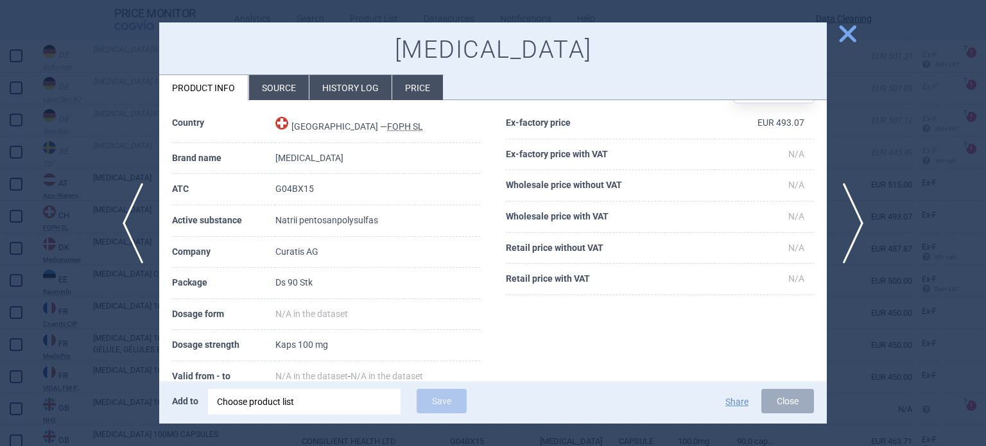
click at [41, 151] on div at bounding box center [493, 223] width 986 height 446
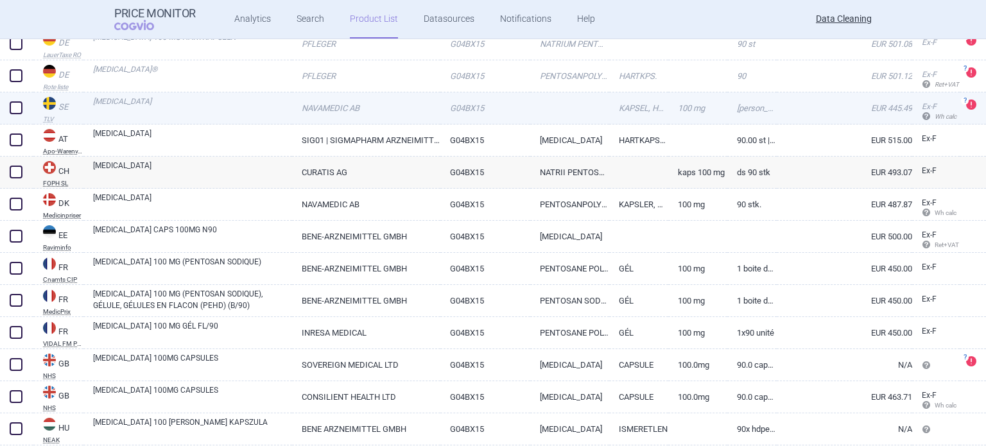
scroll to position [257, 0]
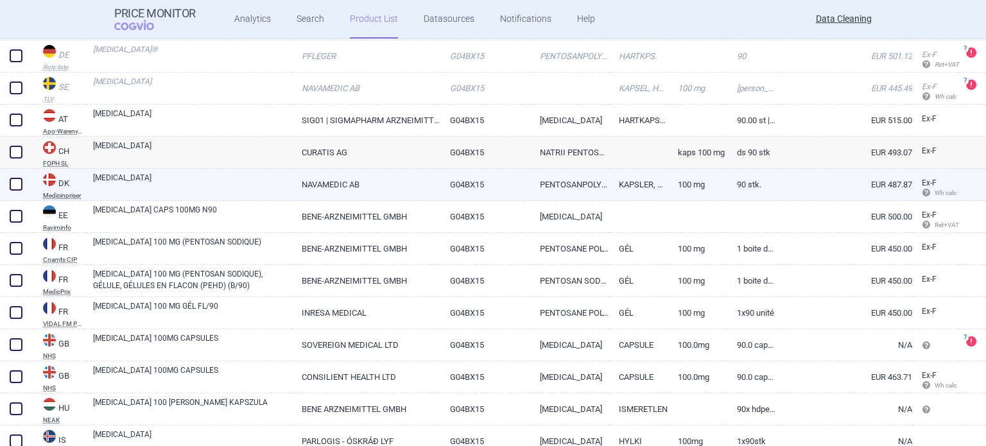
click at [308, 191] on link "NAVAMEDIC AB" at bounding box center [366, 184] width 148 height 31
select select "EUR"
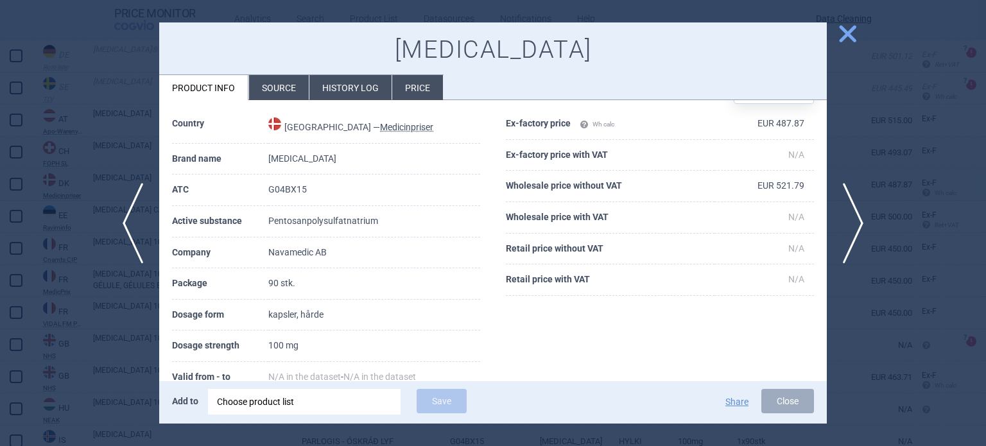
scroll to position [64, 0]
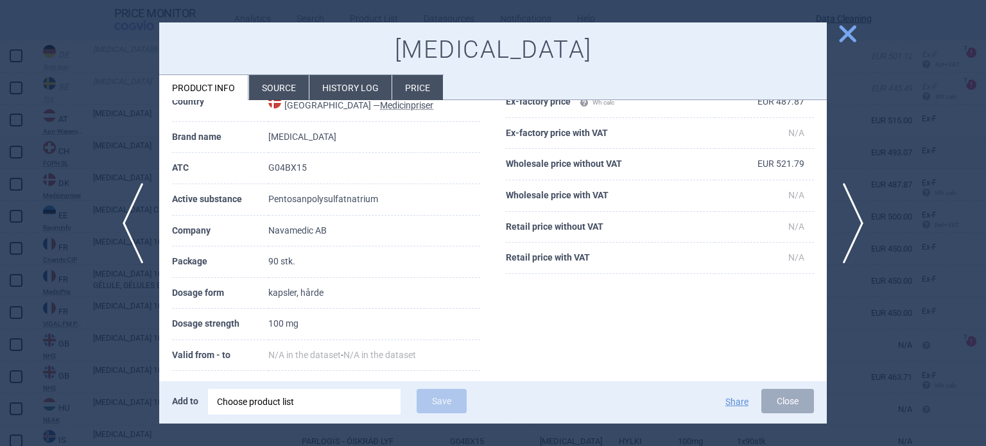
click at [85, 130] on div at bounding box center [493, 223] width 986 height 446
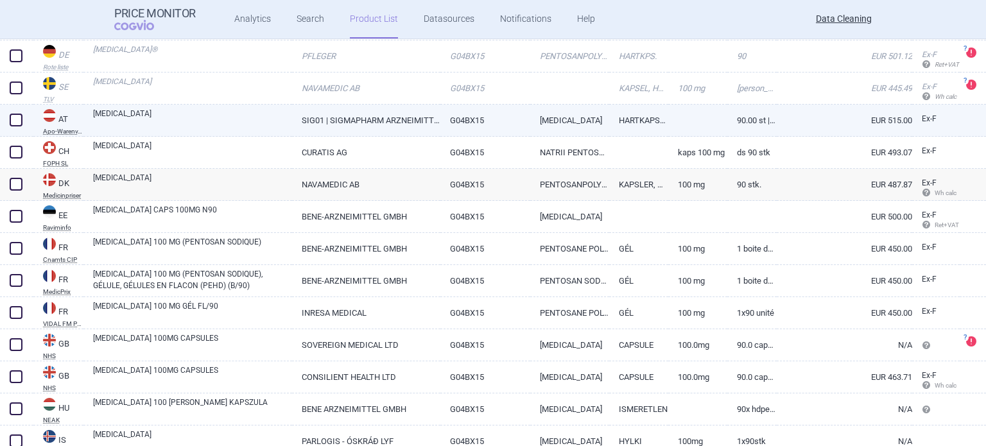
scroll to position [321, 0]
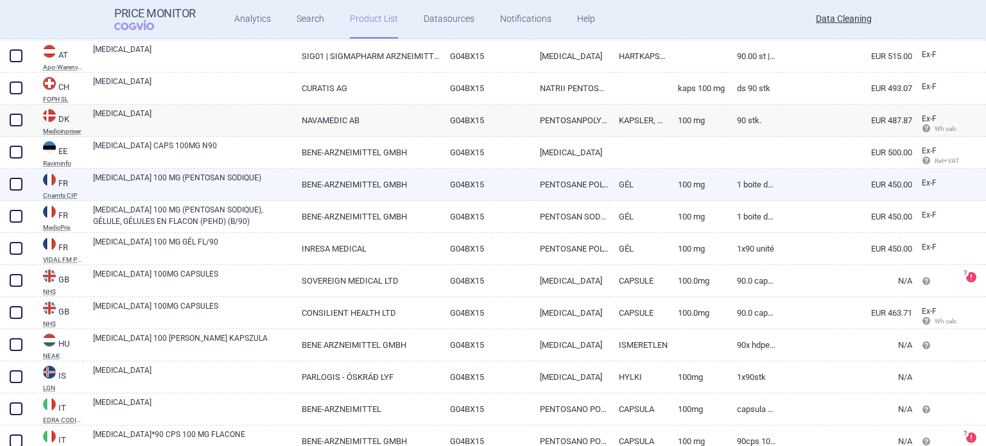
click at [243, 185] on link "ELMIRON 100 MG (PENTOSAN SODIQUE)" at bounding box center [192, 183] width 199 height 23
select select "EUR"
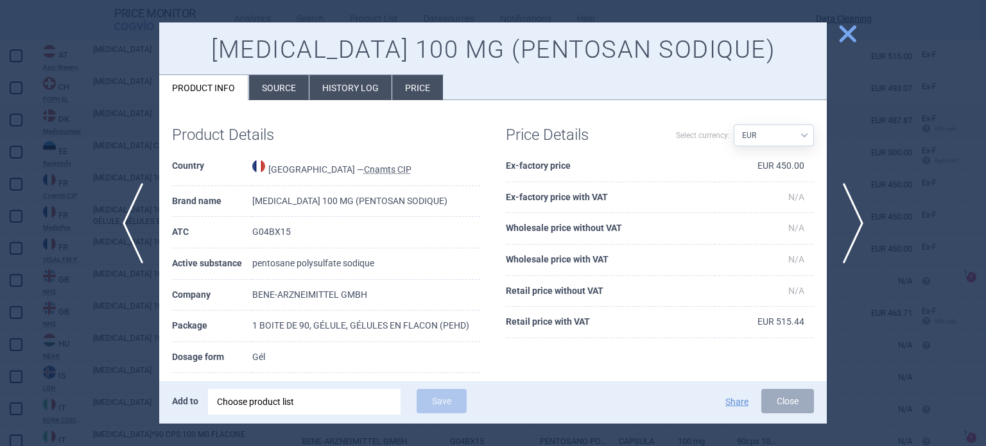
click at [264, 84] on li "Source" at bounding box center [279, 87] width 60 height 25
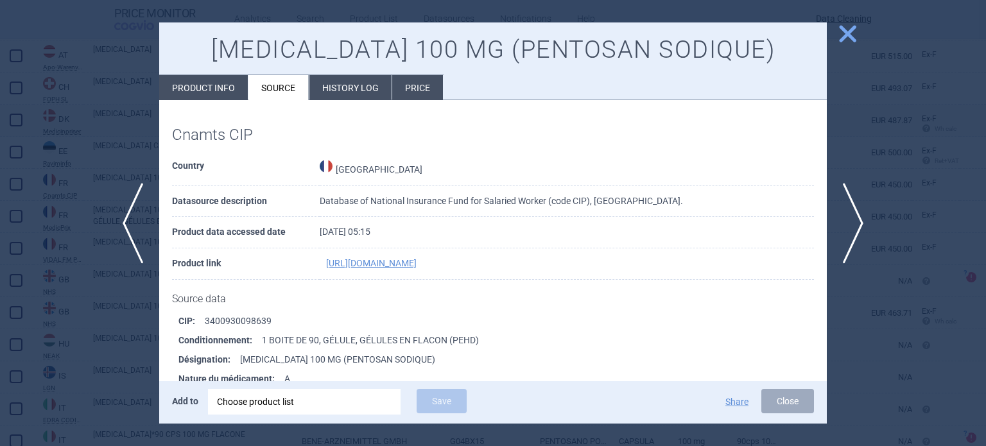
scroll to position [2550, 0]
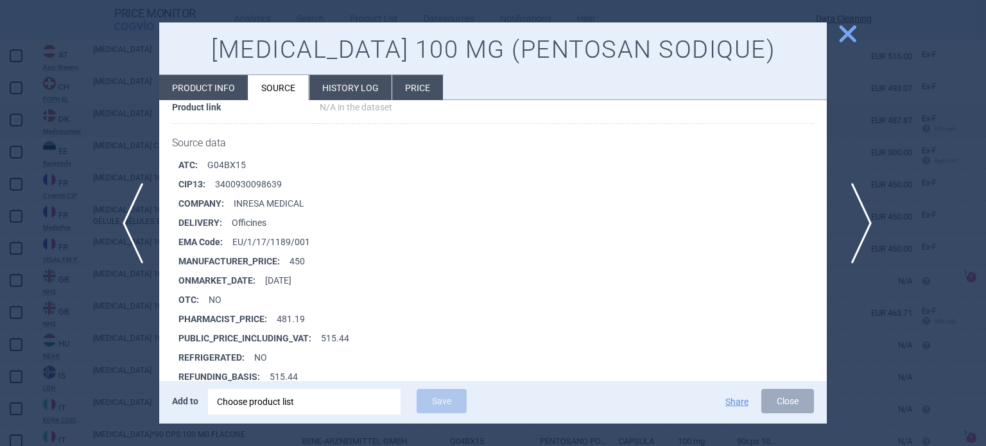
click at [861, 237] on span "next" at bounding box center [857, 223] width 29 height 81
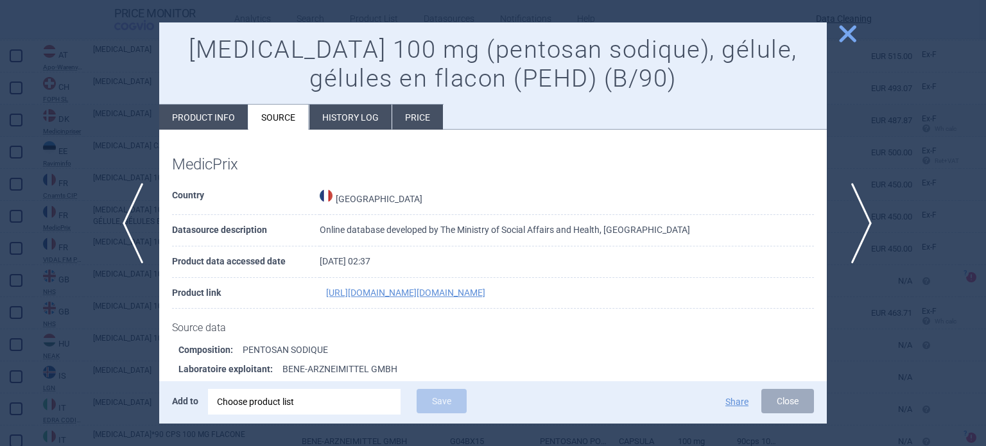
scroll to position [2449, 0]
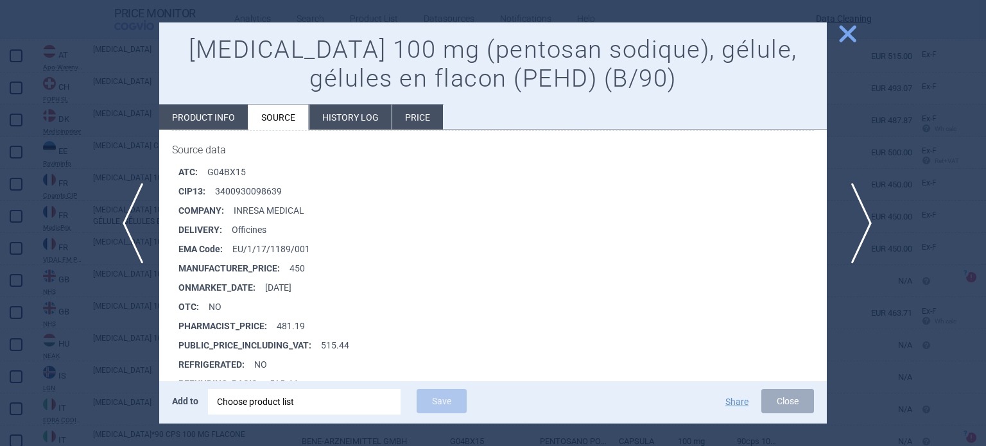
click at [861, 237] on span "next" at bounding box center [857, 223] width 29 height 81
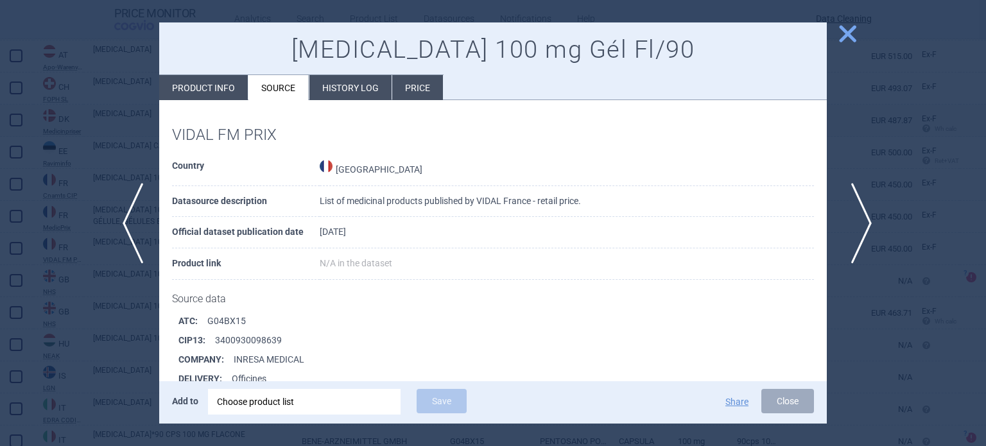
scroll to position [156, 0]
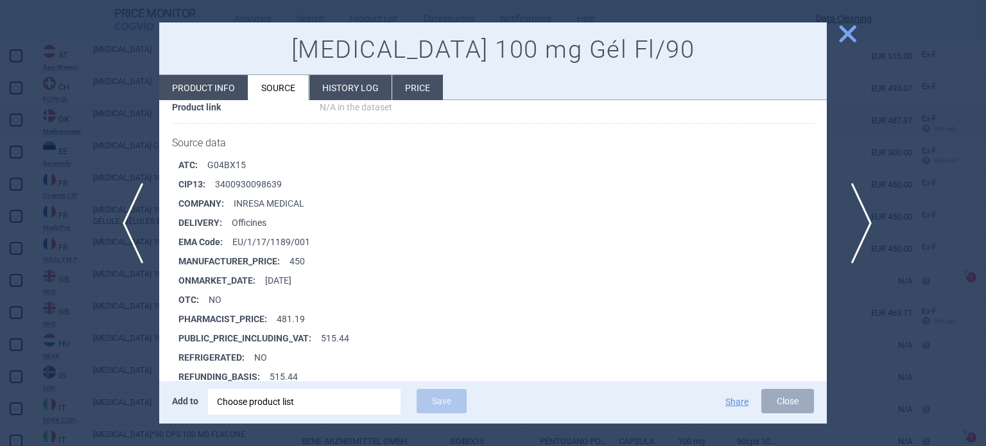
click at [861, 237] on span "next" at bounding box center [857, 223] width 29 height 81
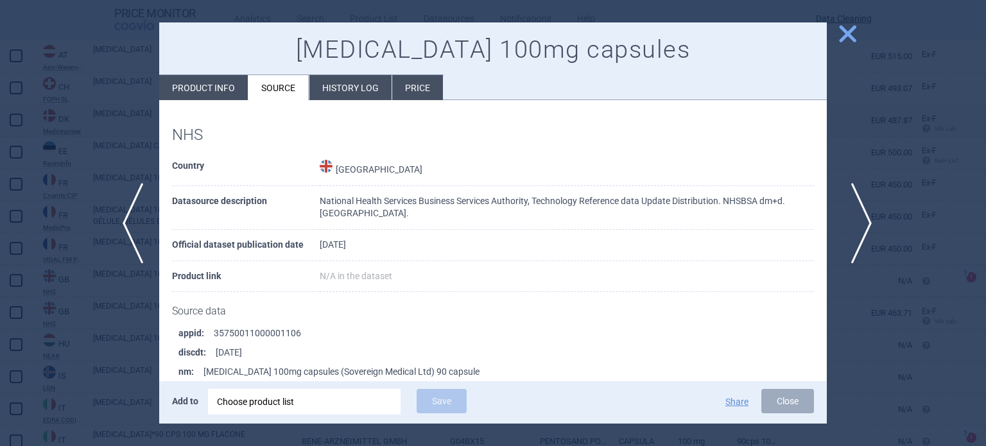
click at [861, 237] on span "next" at bounding box center [857, 223] width 29 height 81
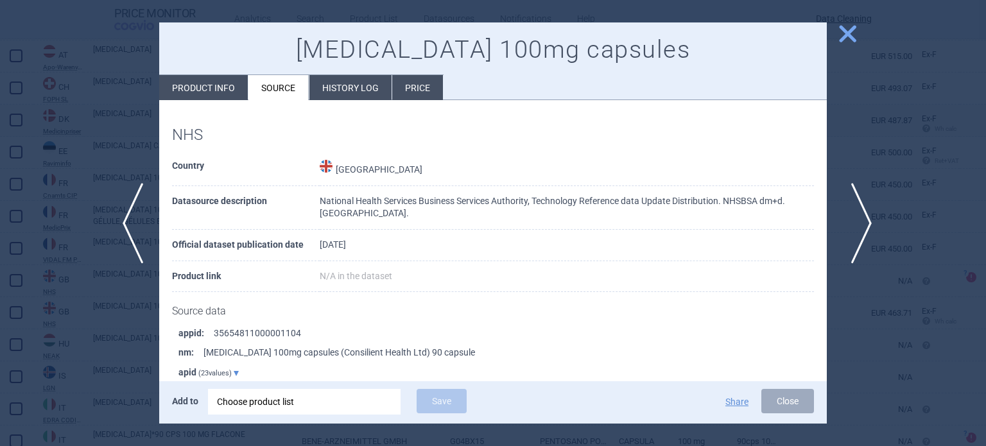
click at [861, 237] on span "next" at bounding box center [857, 223] width 29 height 81
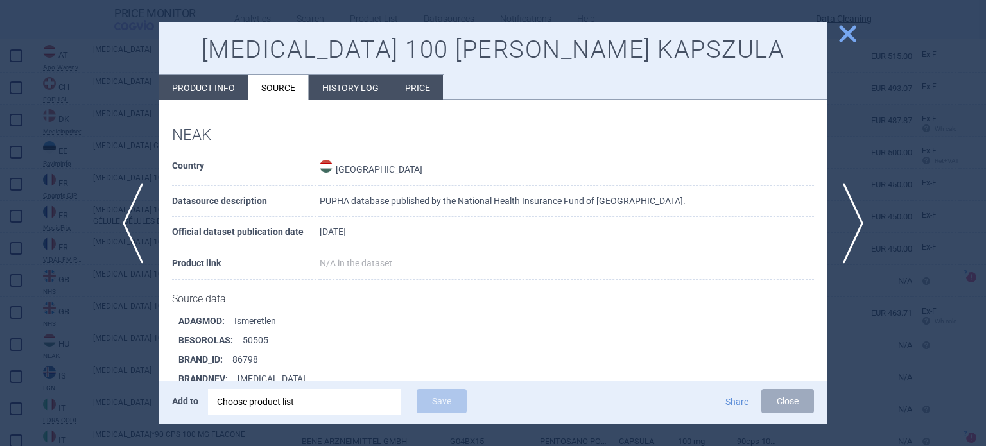
click at [0, 114] on div at bounding box center [493, 223] width 986 height 446
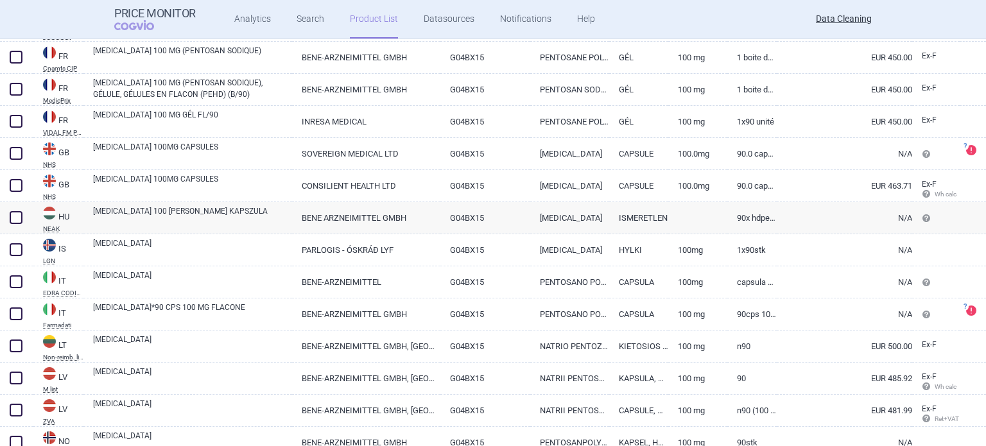
scroll to position [449, 0]
click at [275, 219] on link "ELMIRON 100 MG KEMÉNY KAPSZULA" at bounding box center [192, 215] width 199 height 23
select select "EUR"
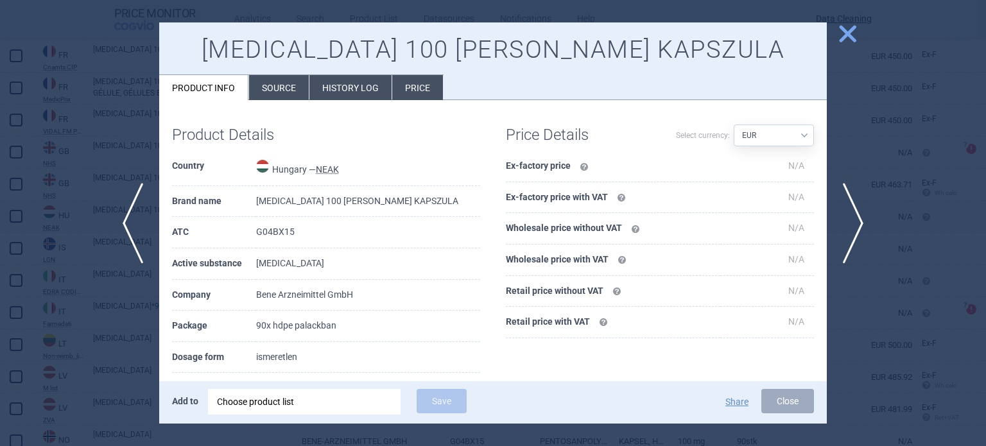
click at [280, 83] on li "Source" at bounding box center [279, 87] width 60 height 25
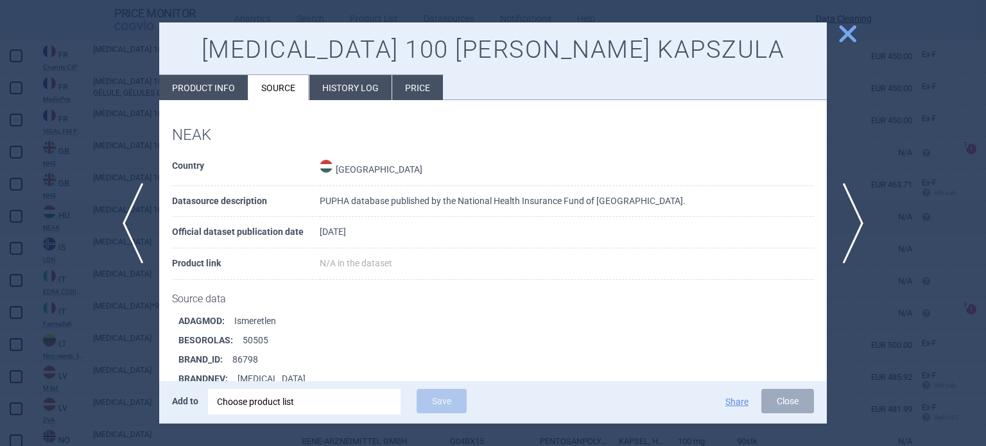
scroll to position [1041, 0]
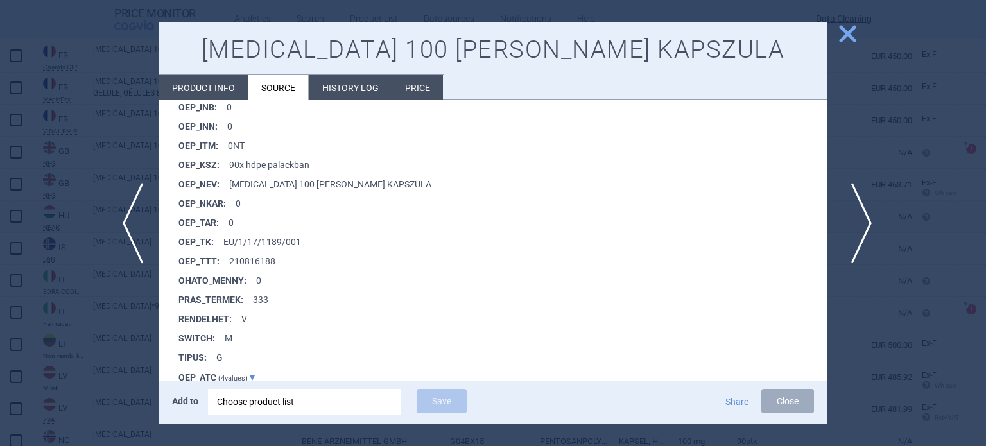
click at [855, 228] on span "next" at bounding box center [857, 223] width 29 height 81
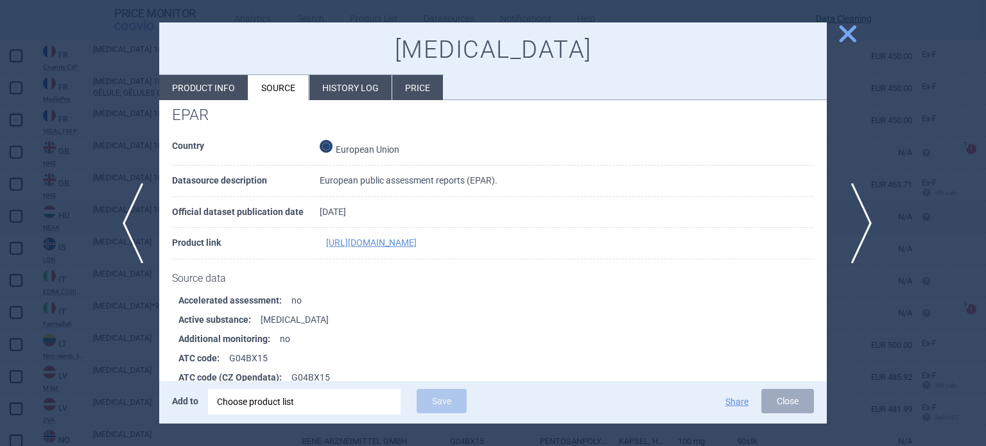
scroll to position [1881, 0]
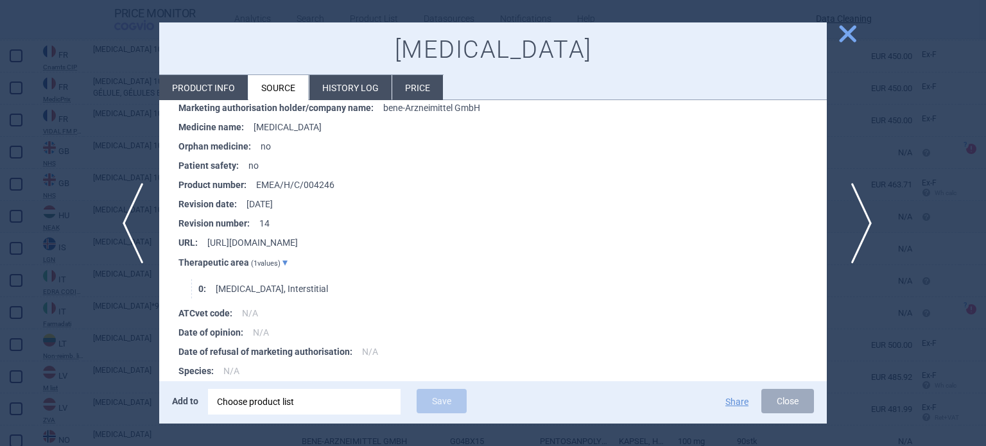
click at [849, 228] on span "next" at bounding box center [857, 223] width 29 height 81
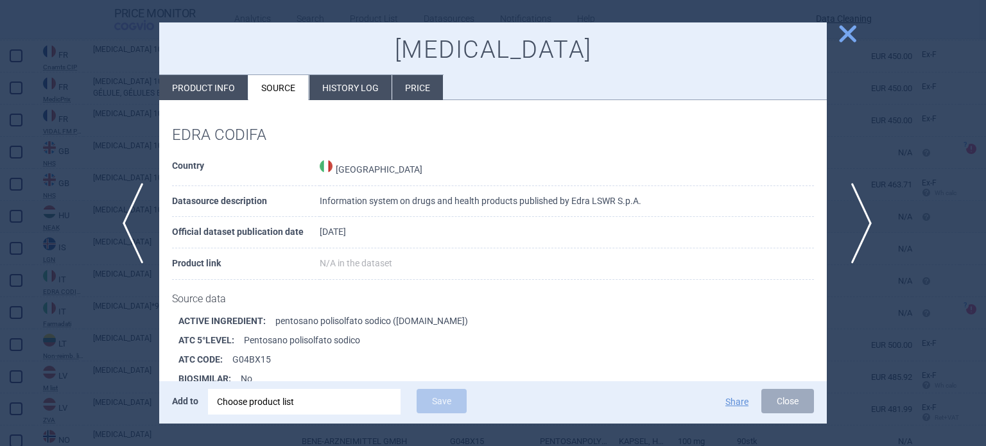
scroll to position [175, 0]
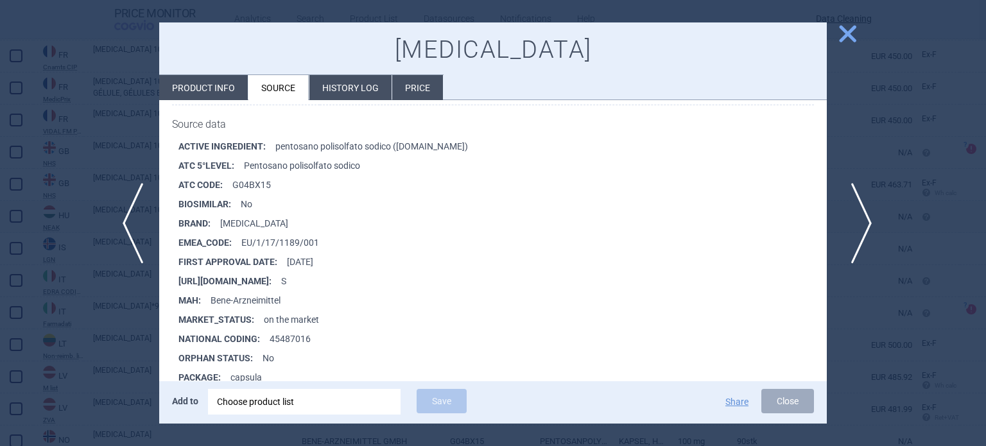
click at [849, 228] on span "next" at bounding box center [857, 223] width 29 height 81
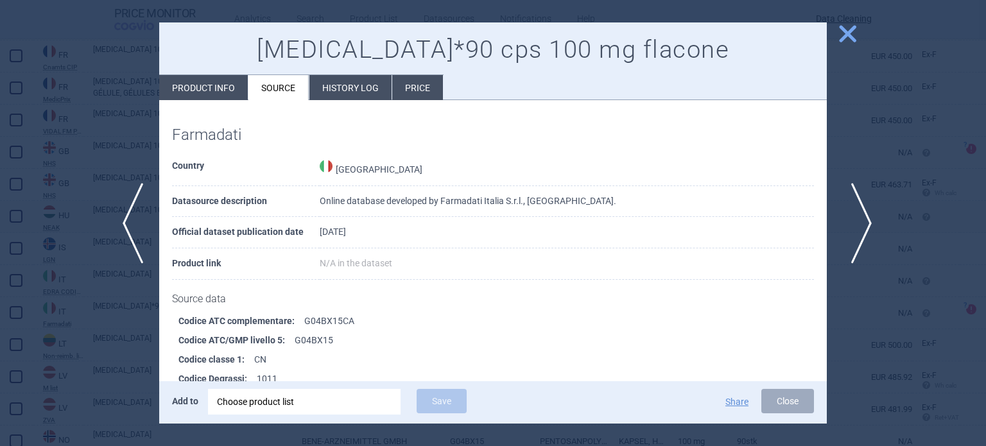
scroll to position [893, 0]
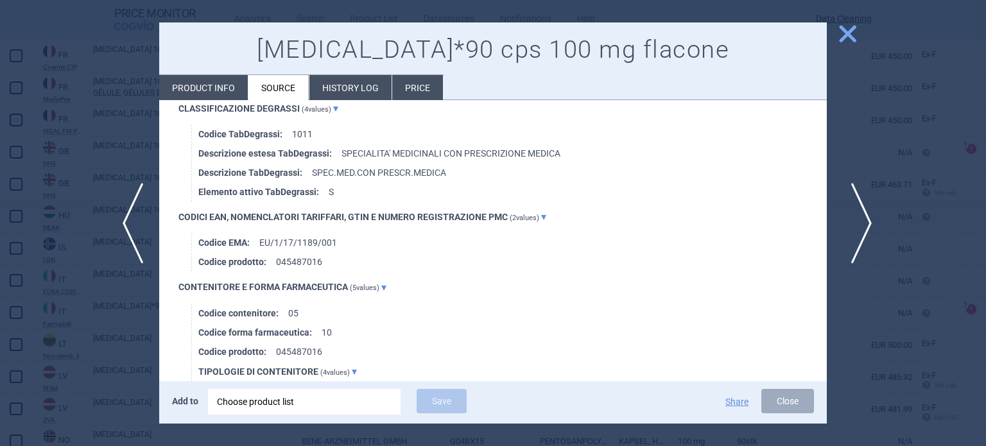
click at [849, 228] on span "next" at bounding box center [857, 223] width 29 height 81
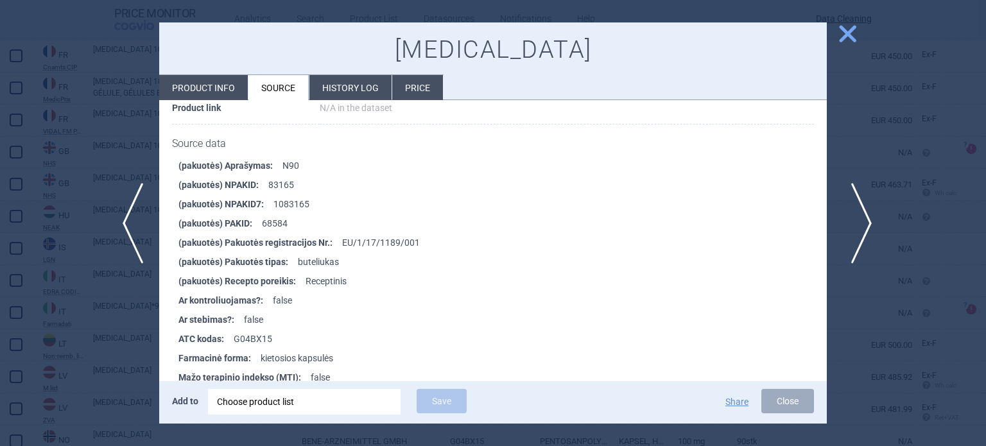
click at [849, 228] on span "next" at bounding box center [857, 223] width 29 height 81
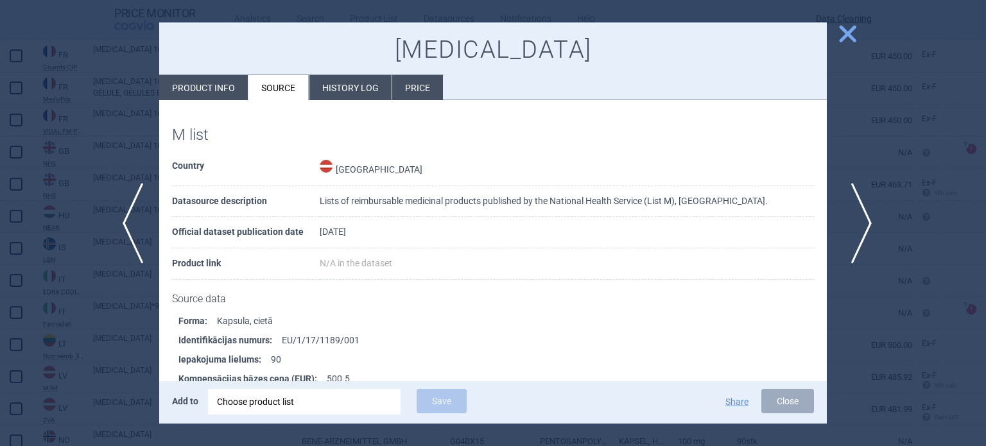
click at [862, 223] on span "next" at bounding box center [857, 223] width 29 height 81
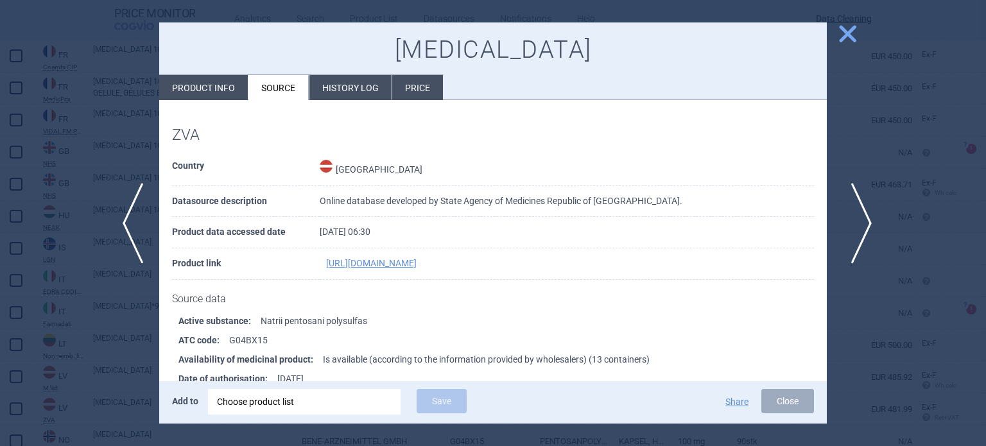
click at [847, 253] on span "next" at bounding box center [857, 223] width 29 height 81
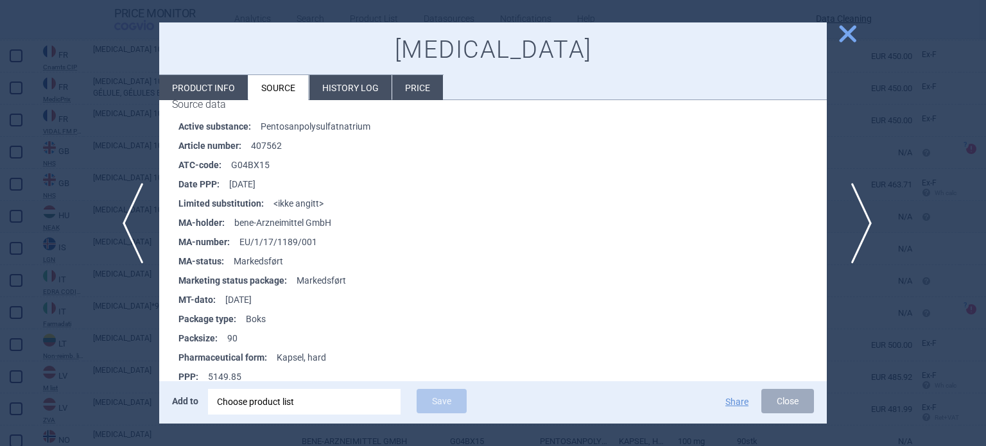
click at [847, 253] on span "next" at bounding box center [857, 223] width 29 height 81
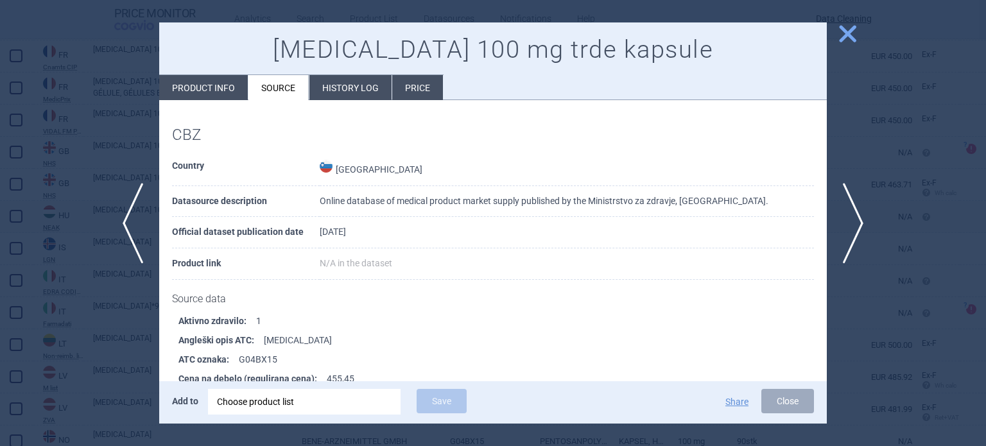
click at [208, 92] on li "Product info" at bounding box center [203, 87] width 89 height 25
select select "EUR"
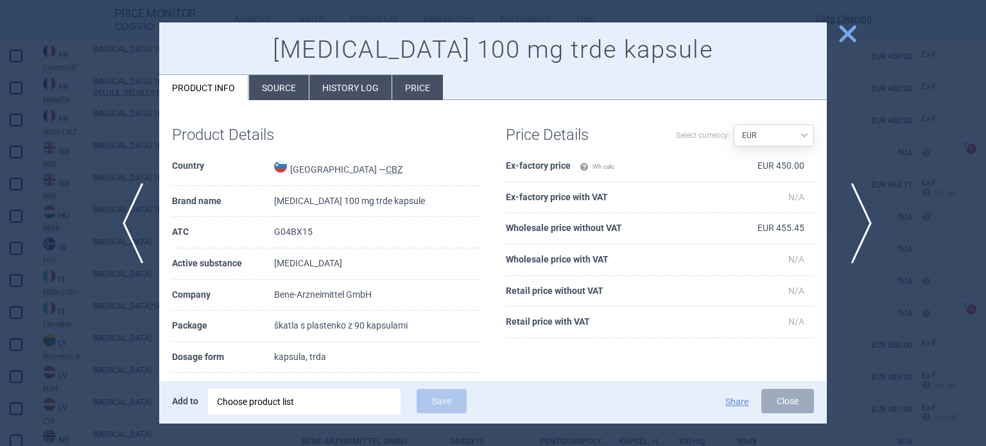
click at [866, 218] on span "next" at bounding box center [857, 223] width 29 height 81
click at [866, 218] on div at bounding box center [493, 223] width 986 height 446
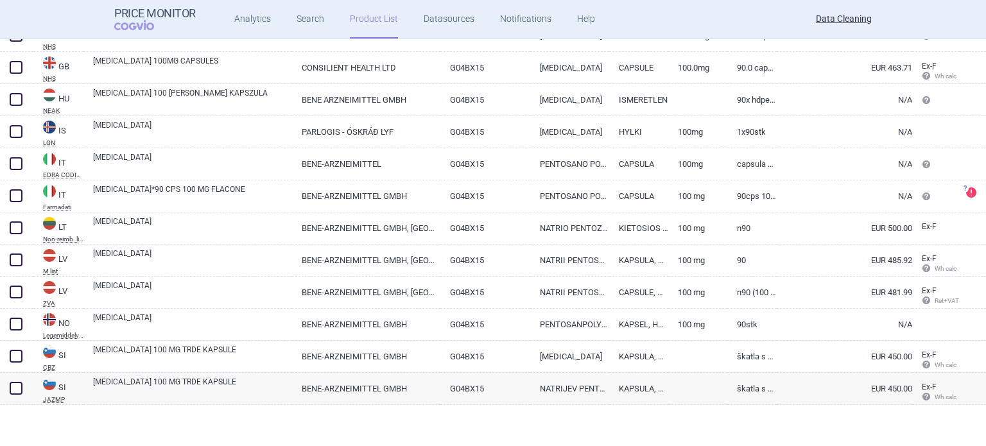
scroll to position [431, 0]
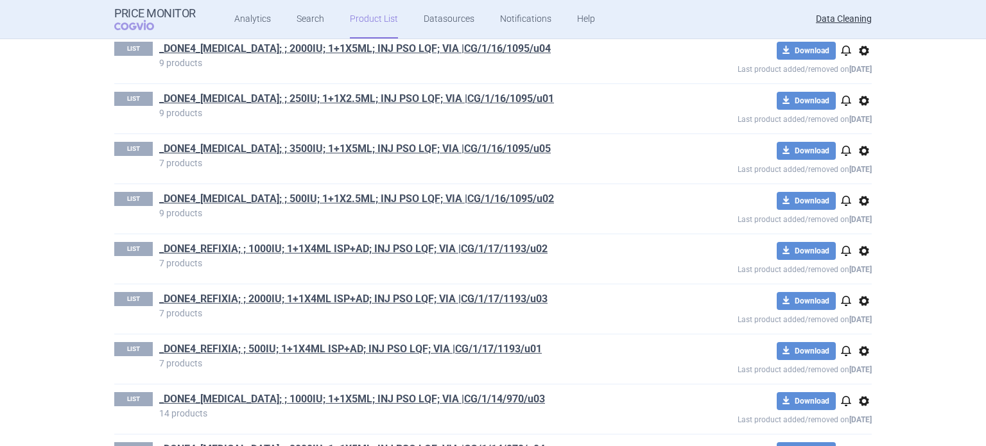
scroll to position [4252, 0]
